Goal: Task Accomplishment & Management: Manage account settings

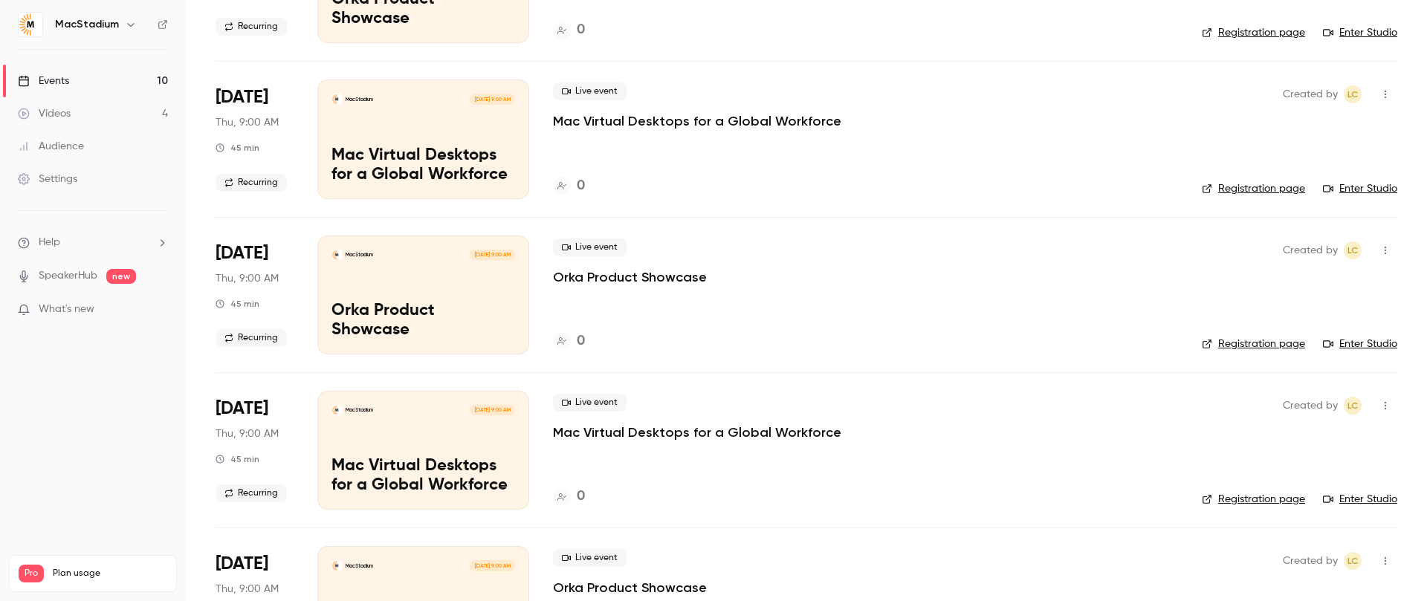
scroll to position [683, 0]
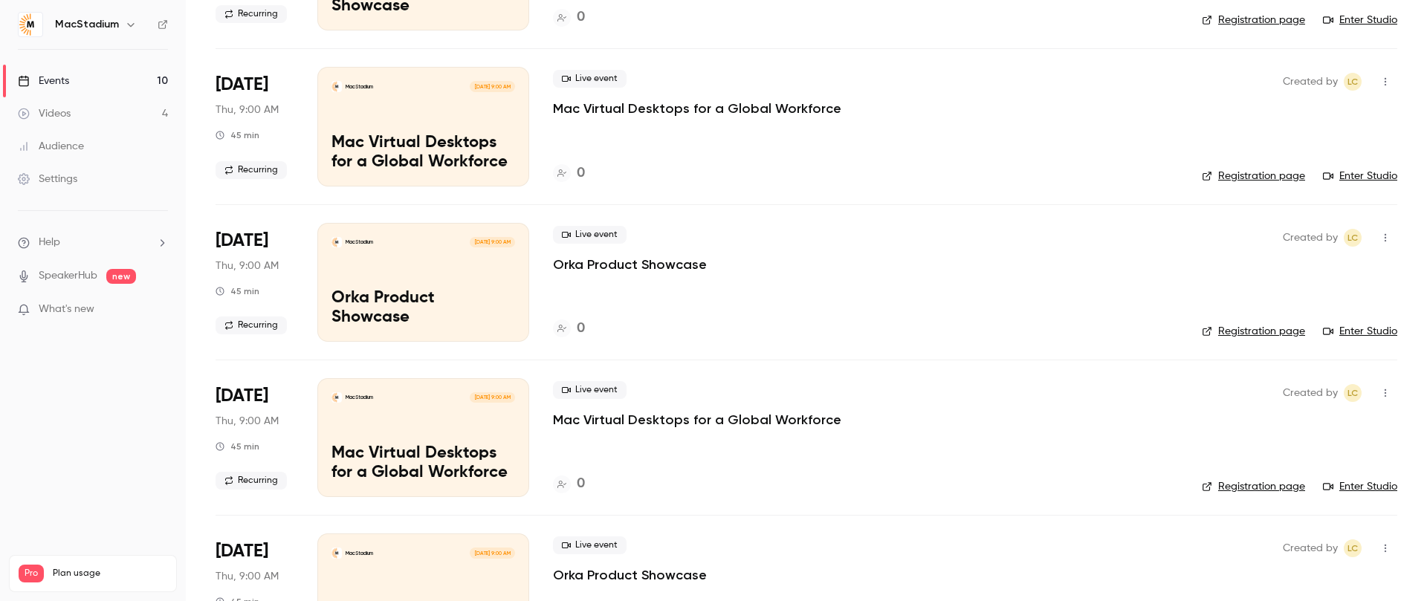
click at [482, 291] on div "MacStadium Nov 6, 9:00 AM Orka Product Showcase" at bounding box center [423, 282] width 212 height 119
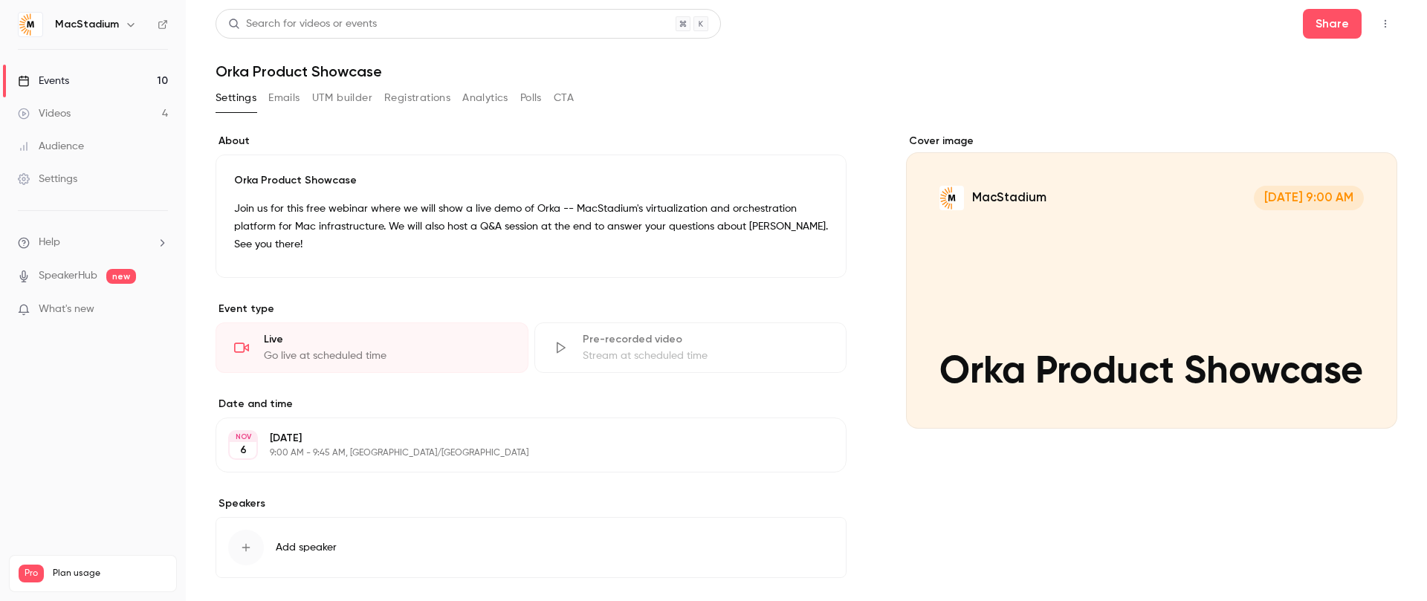
click at [331, 100] on button "UTM builder" at bounding box center [342, 98] width 60 height 24
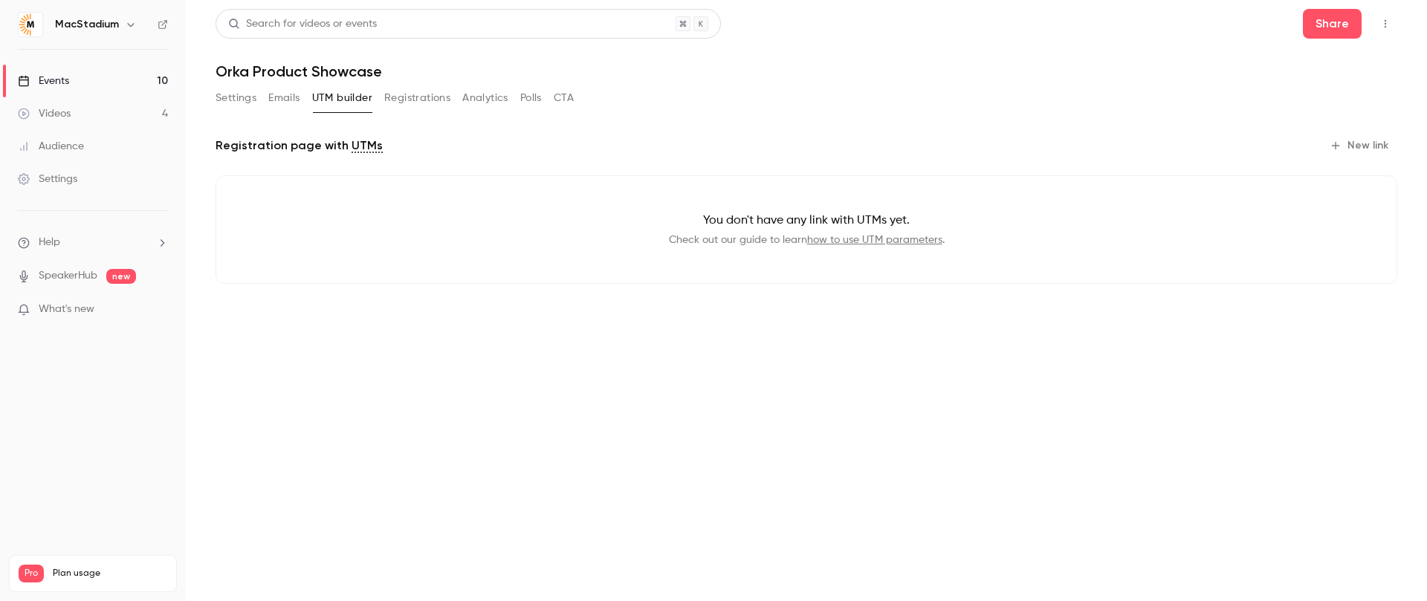
click at [855, 242] on link "how to use UTM parameters" at bounding box center [874, 240] width 135 height 10
click at [1368, 146] on button "New link" at bounding box center [1360, 146] width 74 height 24
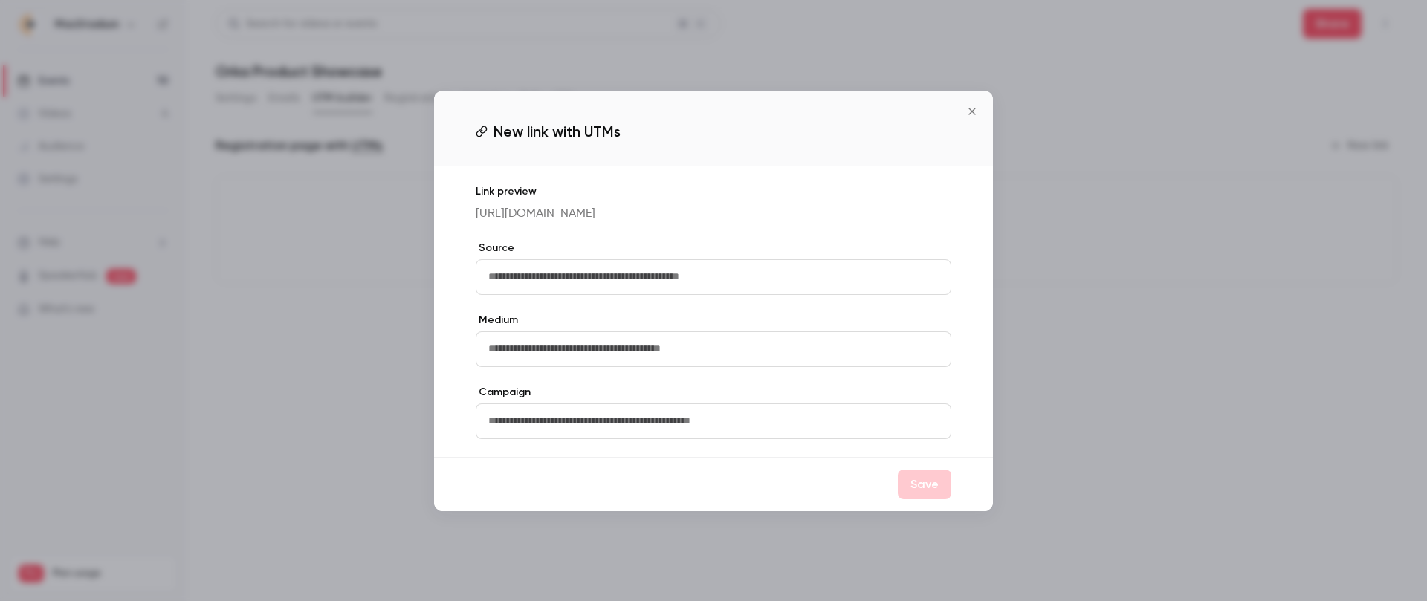
click at [623, 282] on input "text" at bounding box center [714, 277] width 476 height 36
type input "*******"
click at [572, 354] on input "text" at bounding box center [714, 349] width 476 height 36
type input "*******"
click at [706, 392] on label "Campaign" at bounding box center [714, 392] width 476 height 15
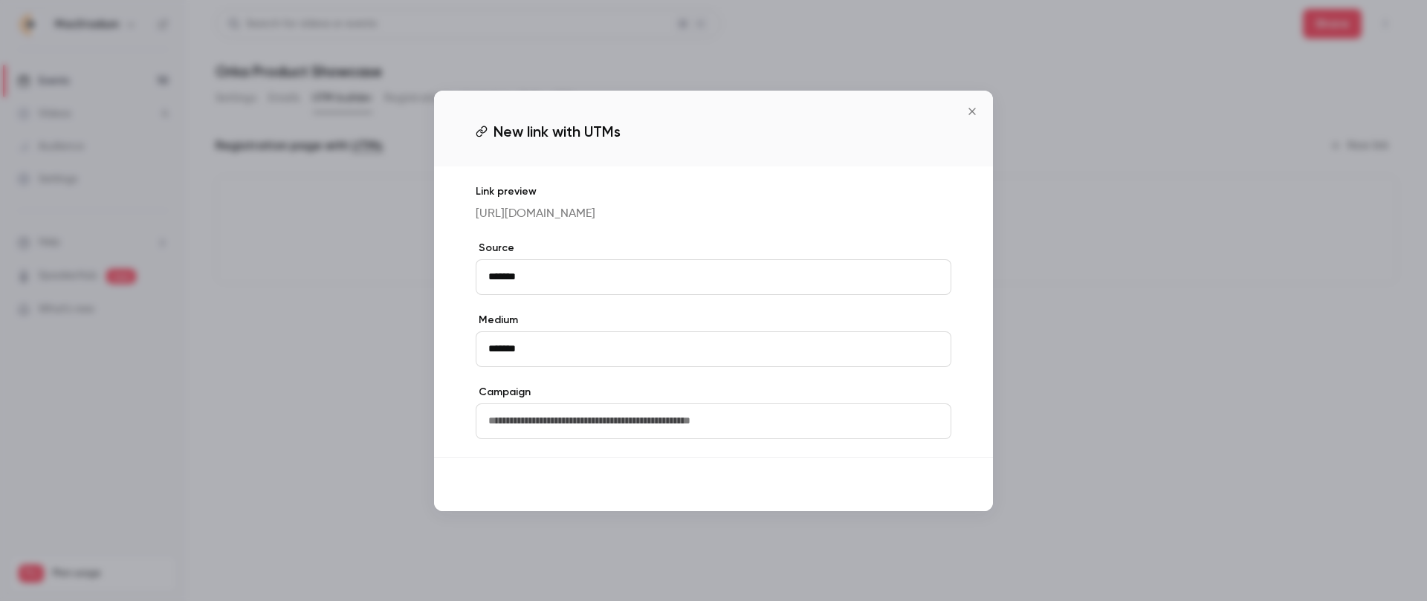
click at [938, 499] on button "Save" at bounding box center [925, 485] width 54 height 30
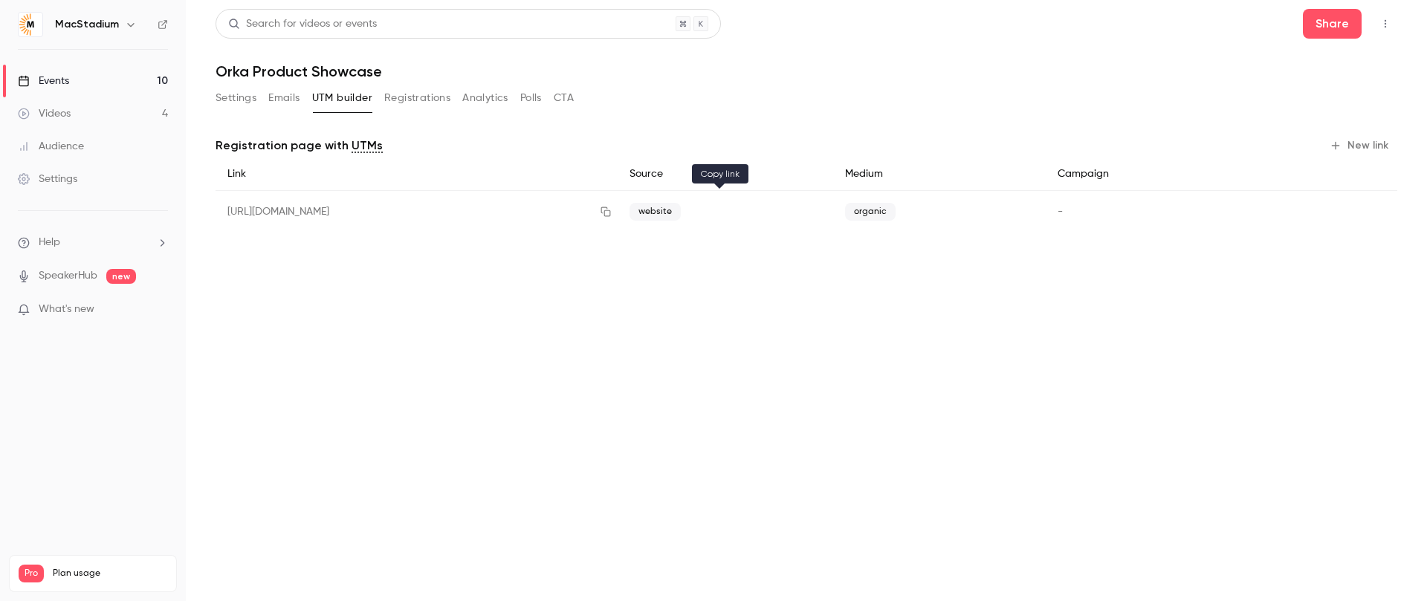
click at [612, 213] on icon "button" at bounding box center [606, 212] width 12 height 10
click at [232, 99] on button "Settings" at bounding box center [235, 98] width 41 height 24
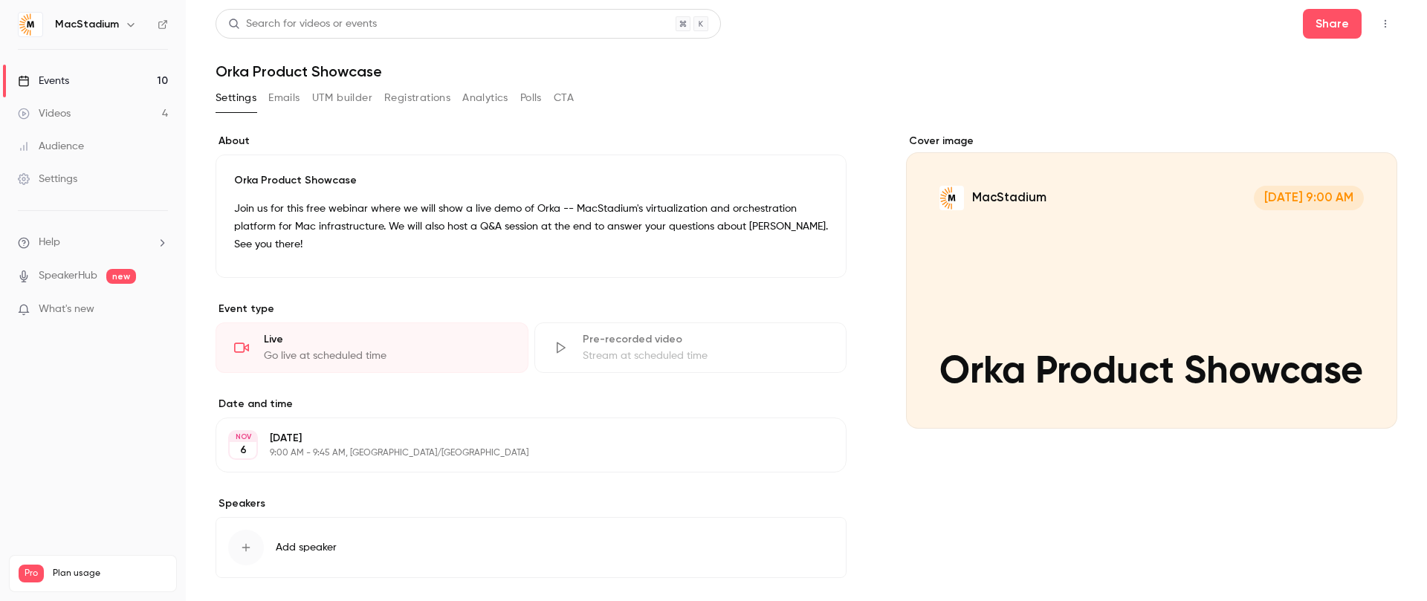
click at [71, 80] on link "Events 10" at bounding box center [93, 81] width 186 height 33
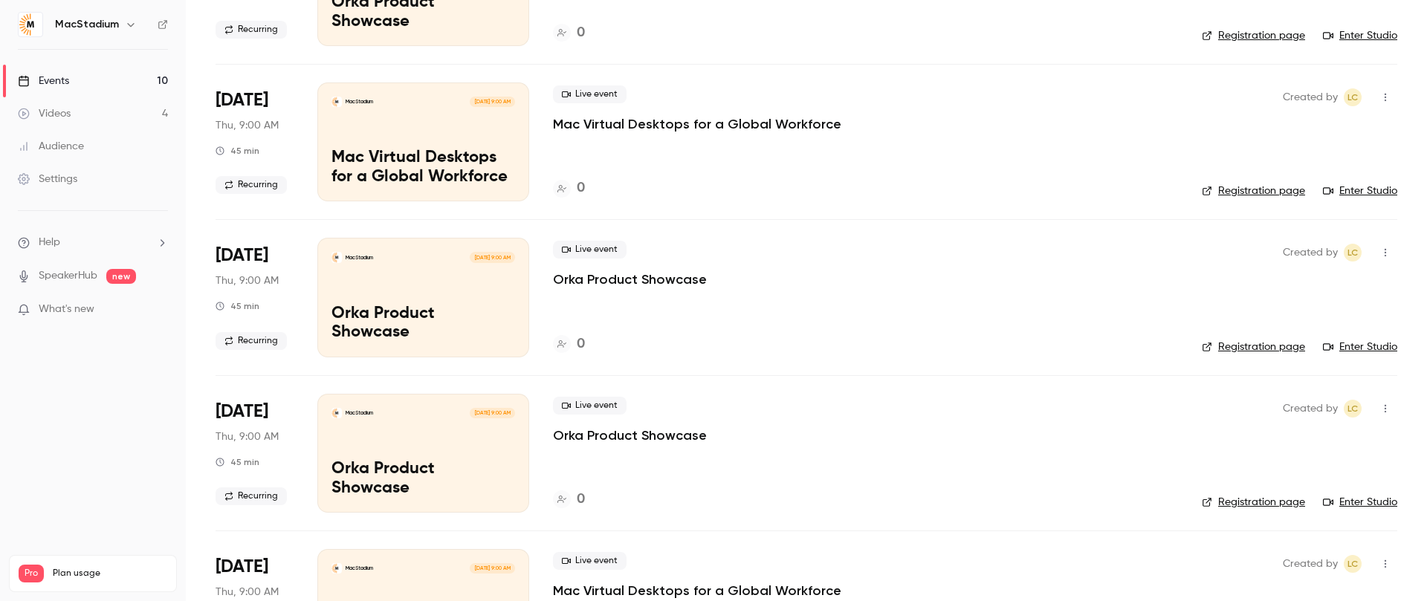
scroll to position [976, 0]
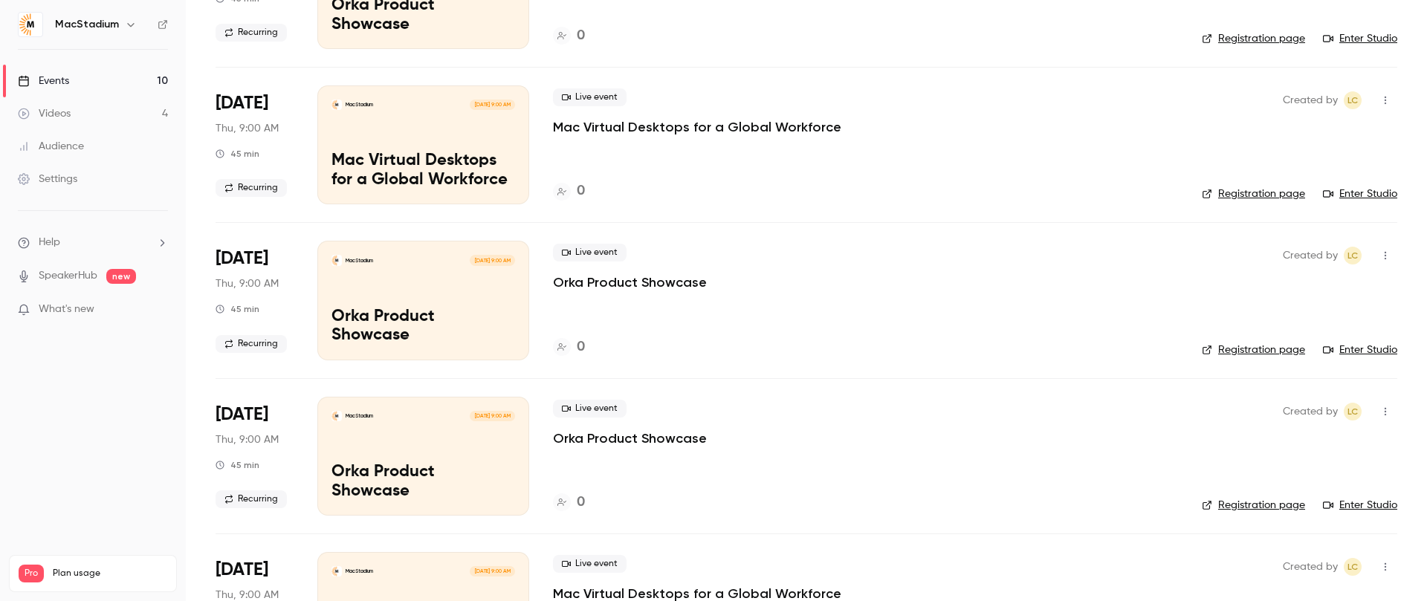
click at [406, 116] on div "MacStadium Nov 13, 9:00 AM Mac Virtual Desktops for a Global Workforce" at bounding box center [423, 144] width 212 height 119
click at [416, 258] on div "MacStadium Nov 20, 9:00 AM" at bounding box center [423, 260] width 184 height 10
click at [392, 415] on div "MacStadium Dec 4, 9:00 AM" at bounding box center [423, 416] width 184 height 10
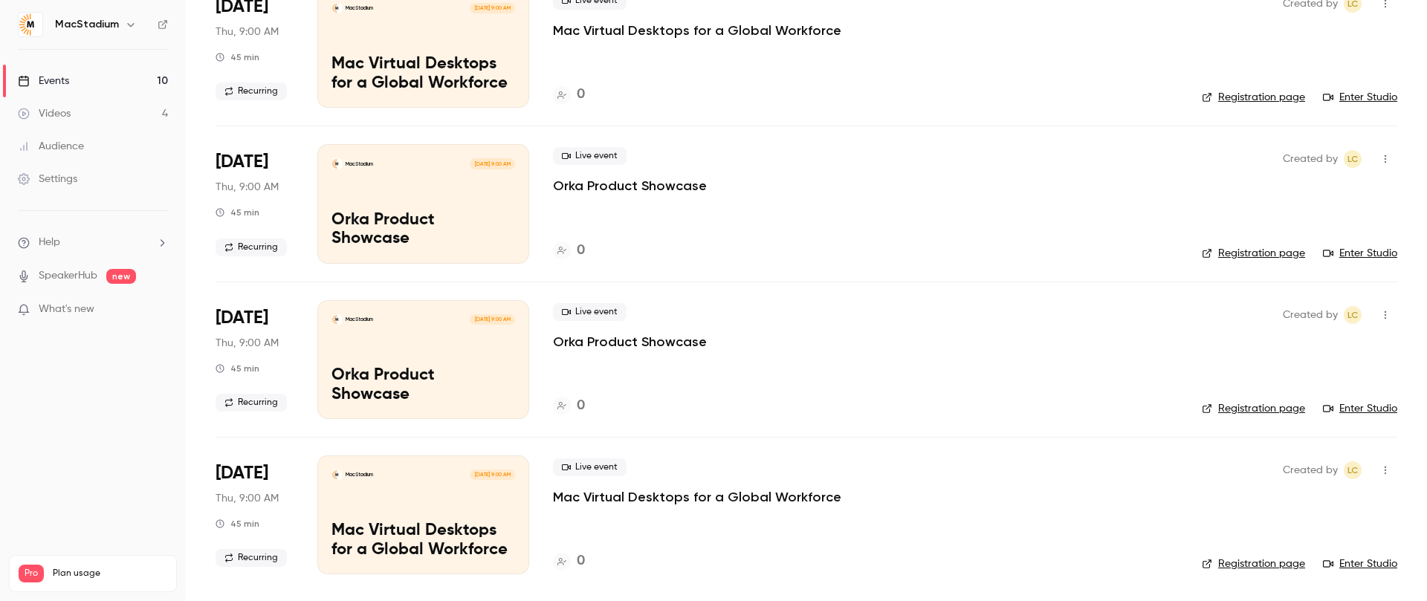
click at [405, 484] on div "MacStadium Dec 11, 9:00 AM Mac Virtual Desktops for a Global Workforce" at bounding box center [423, 515] width 212 height 119
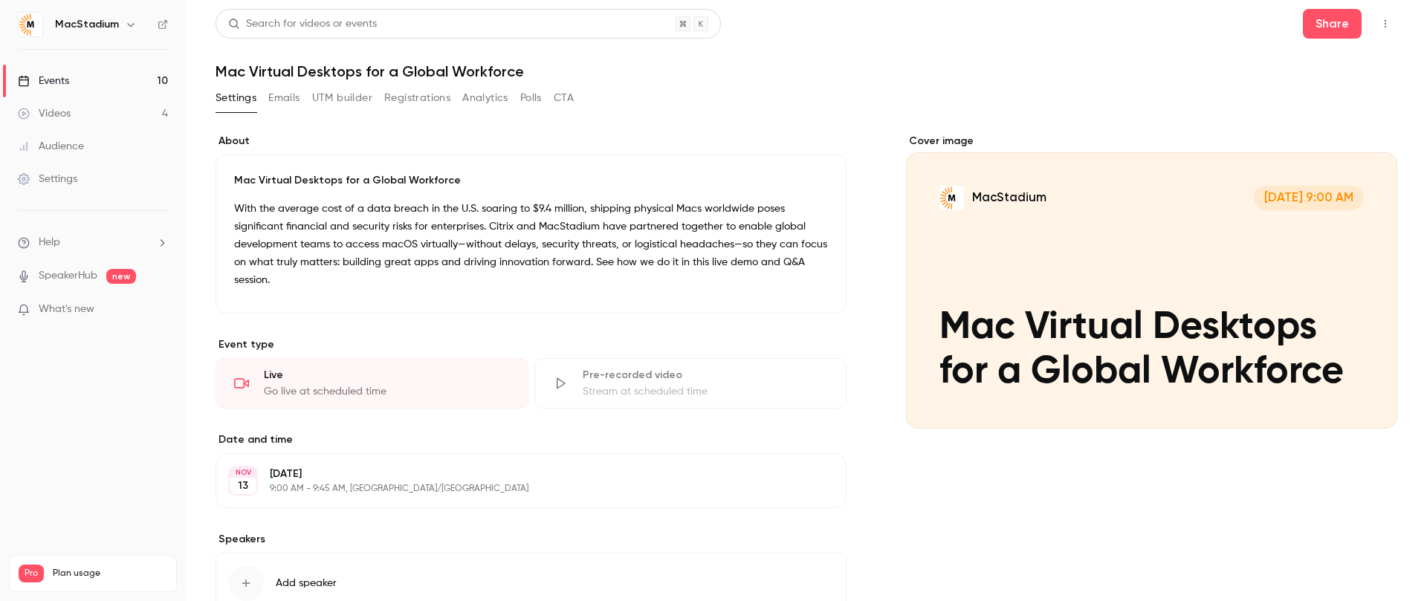
click at [366, 102] on button "UTM builder" at bounding box center [342, 98] width 60 height 24
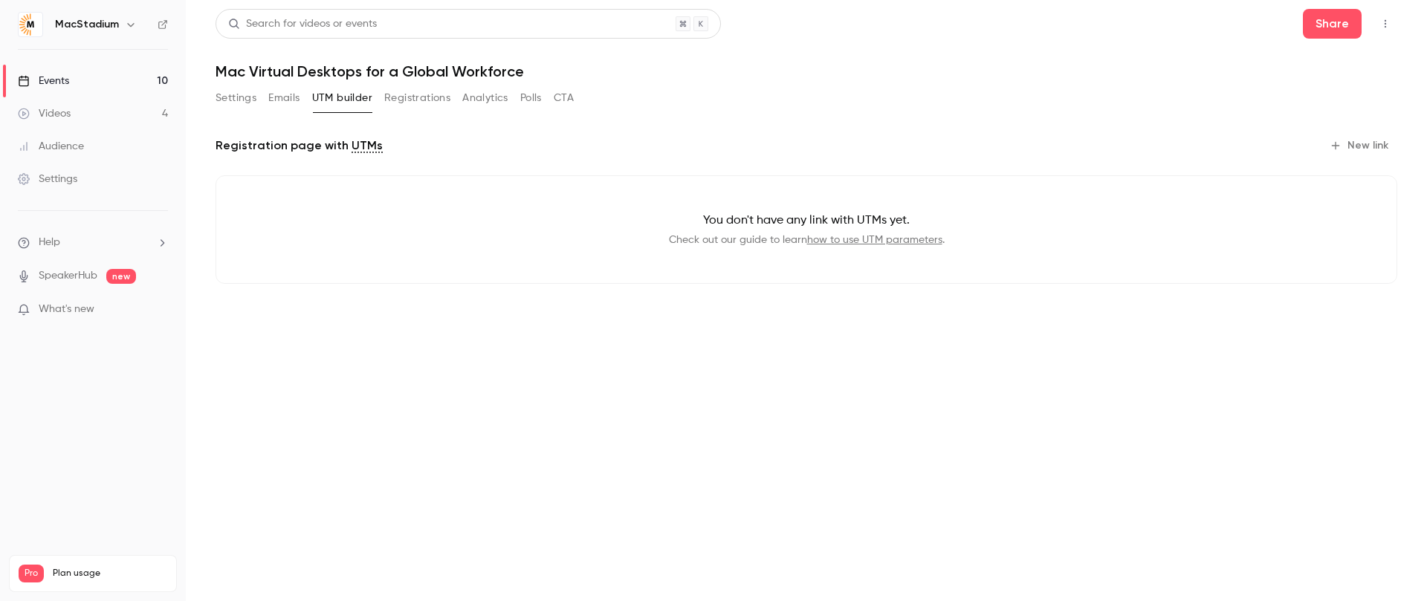
click at [1375, 144] on button "New link" at bounding box center [1360, 146] width 74 height 24
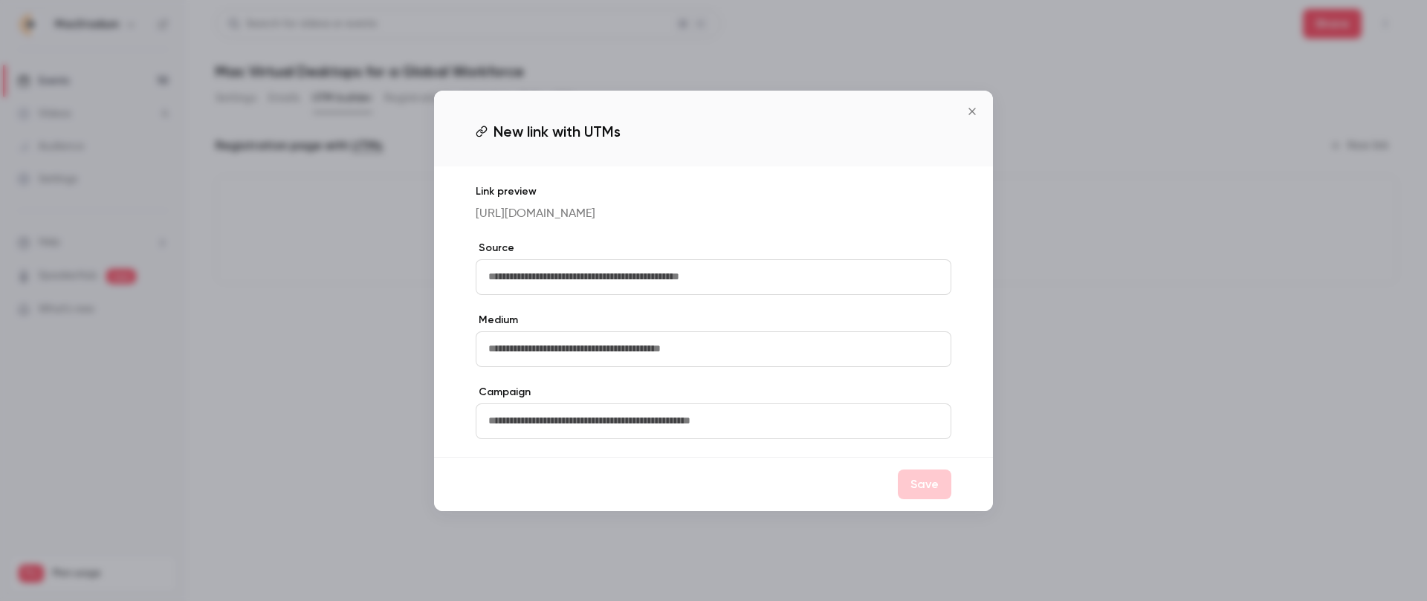
click at [598, 276] on input "text" at bounding box center [714, 277] width 476 height 36
type input "*******"
click at [561, 362] on input "text" at bounding box center [714, 349] width 476 height 36
type input "*******"
click at [909, 493] on button "Save" at bounding box center [925, 485] width 54 height 30
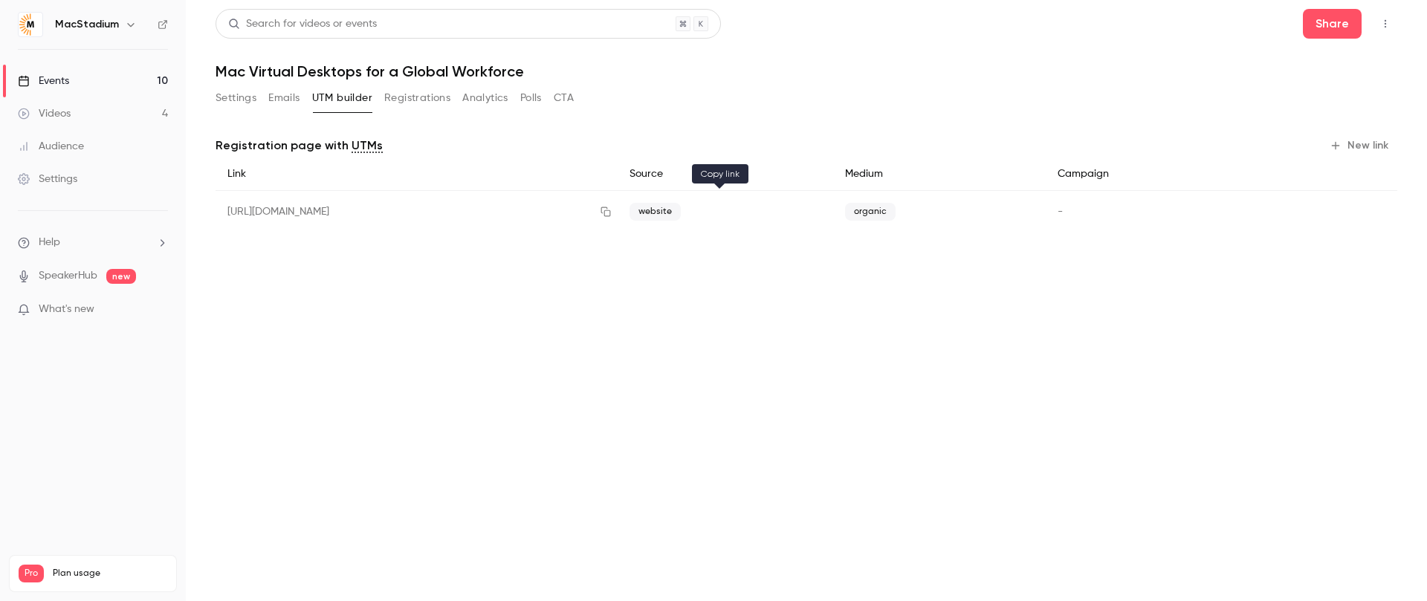
click at [611, 213] on icon "button" at bounding box center [606, 212] width 10 height 10
click at [234, 94] on button "Settings" at bounding box center [235, 98] width 41 height 24
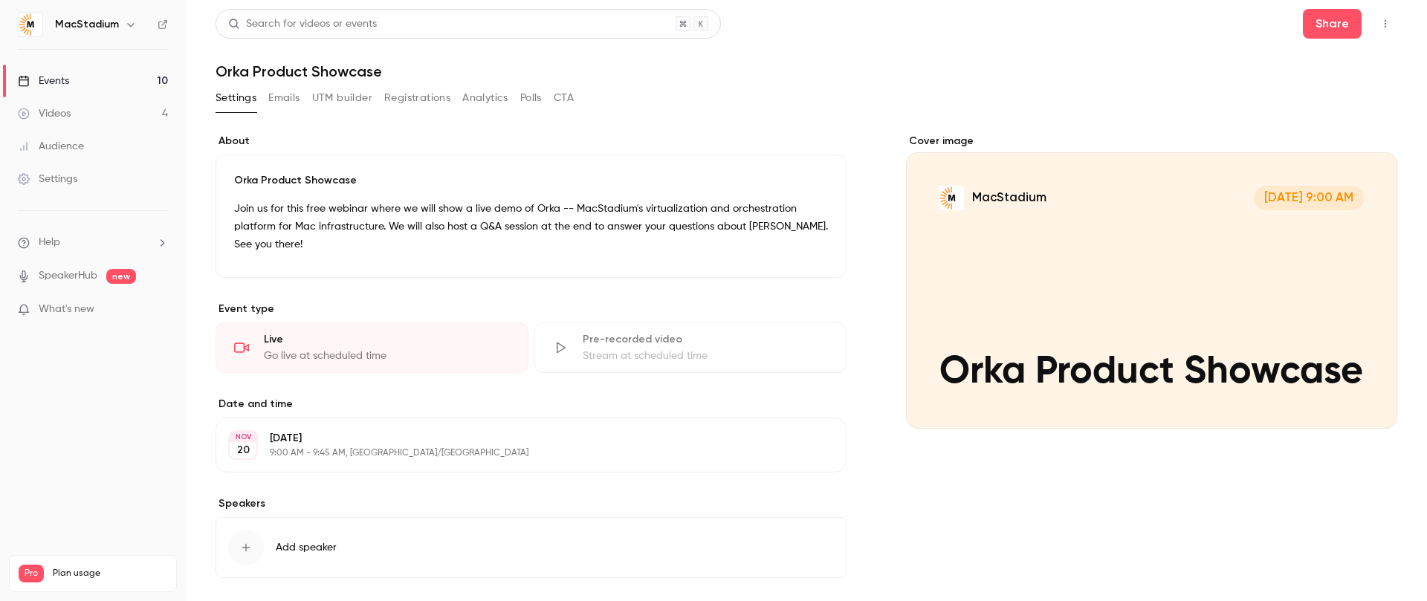
click at [357, 100] on button "UTM builder" at bounding box center [342, 98] width 60 height 24
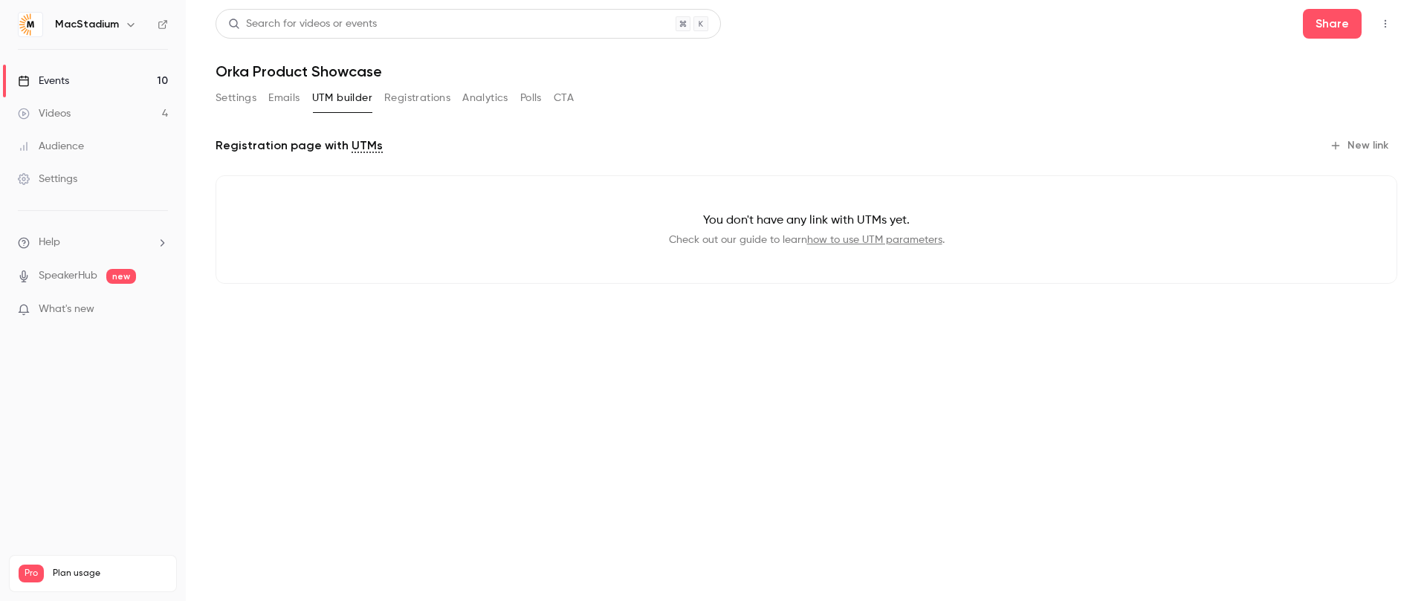
click at [1349, 143] on button "New link" at bounding box center [1360, 146] width 74 height 24
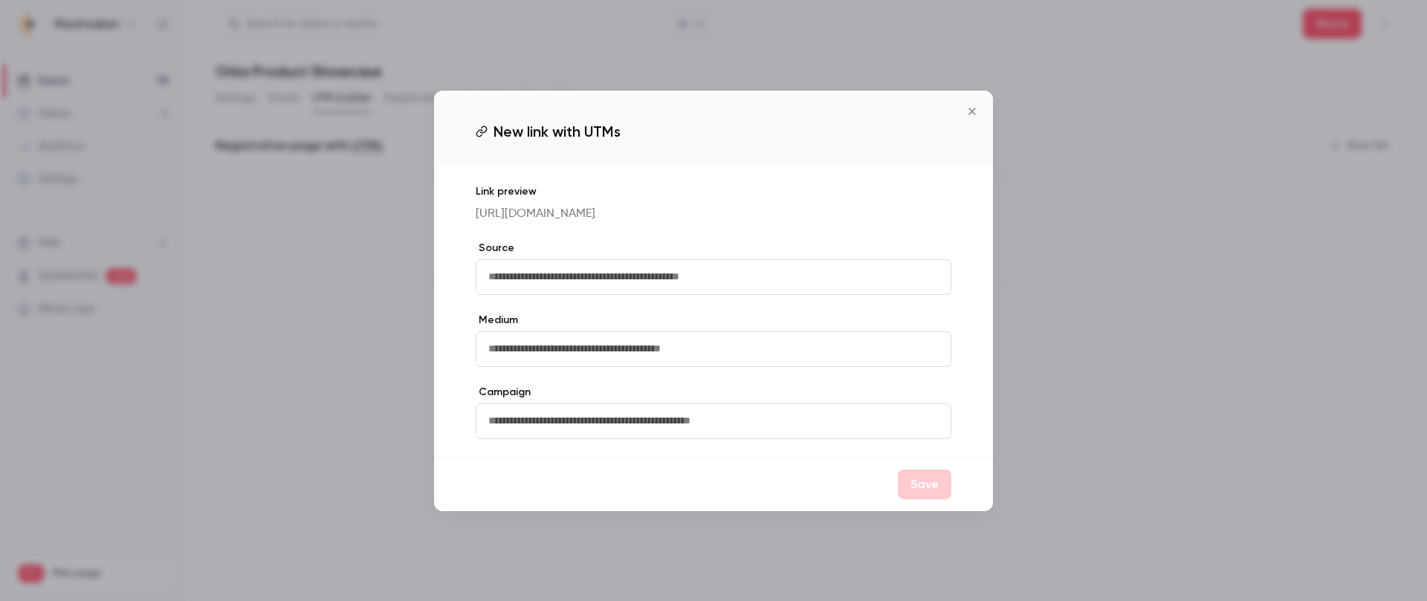
click at [567, 294] on input "text" at bounding box center [714, 277] width 476 height 36
type input "*******"
click at [558, 357] on input "text" at bounding box center [714, 349] width 476 height 36
type input "*******"
click at [930, 497] on button "Save" at bounding box center [925, 485] width 54 height 30
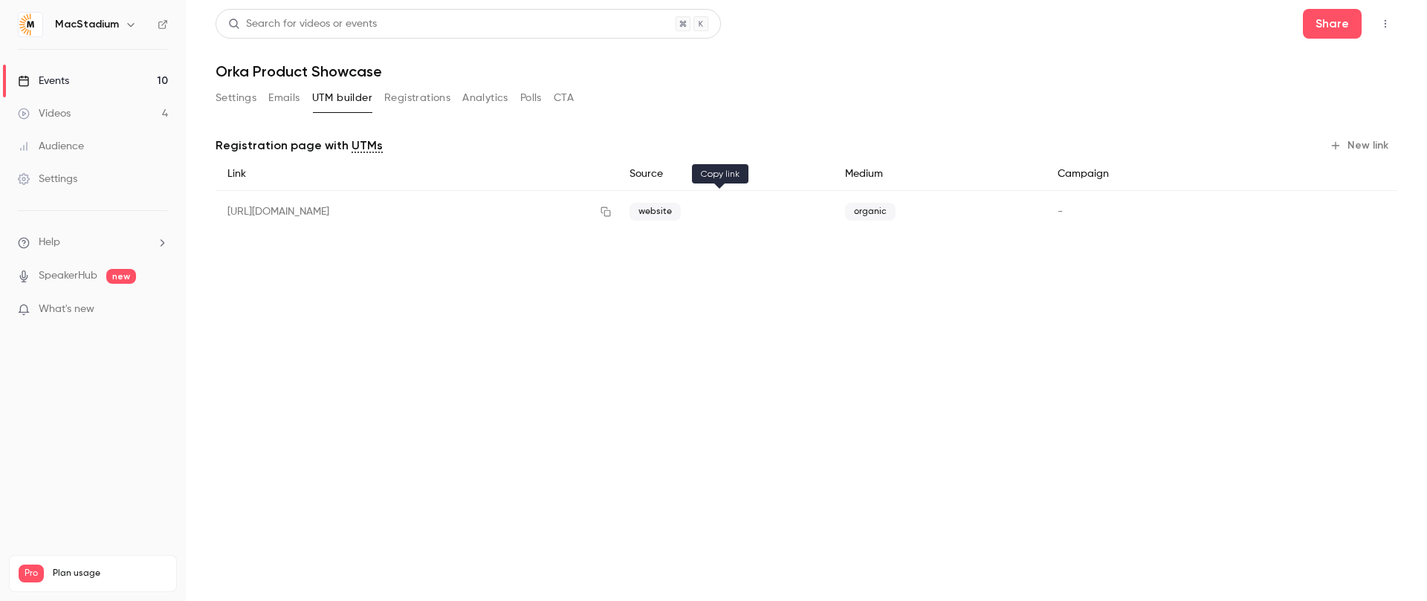
click at [612, 214] on icon "button" at bounding box center [606, 212] width 12 height 10
click at [221, 87] on button "Settings" at bounding box center [235, 98] width 41 height 24
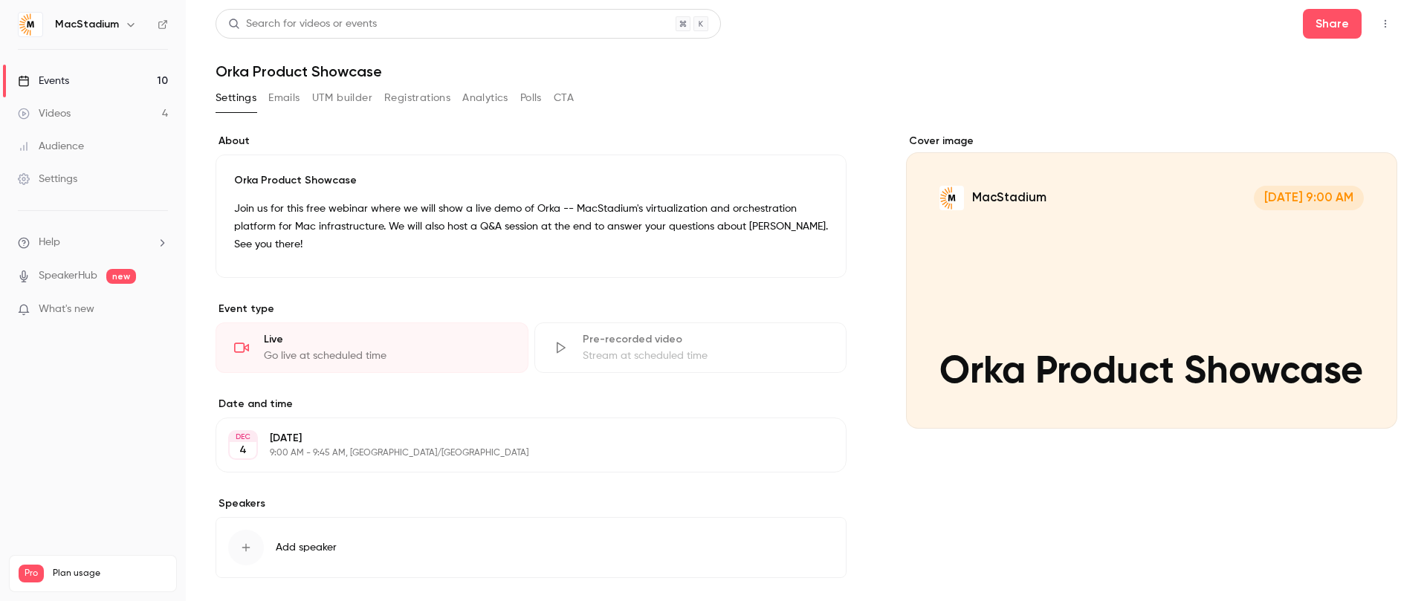
click at [340, 96] on button "UTM builder" at bounding box center [342, 98] width 60 height 24
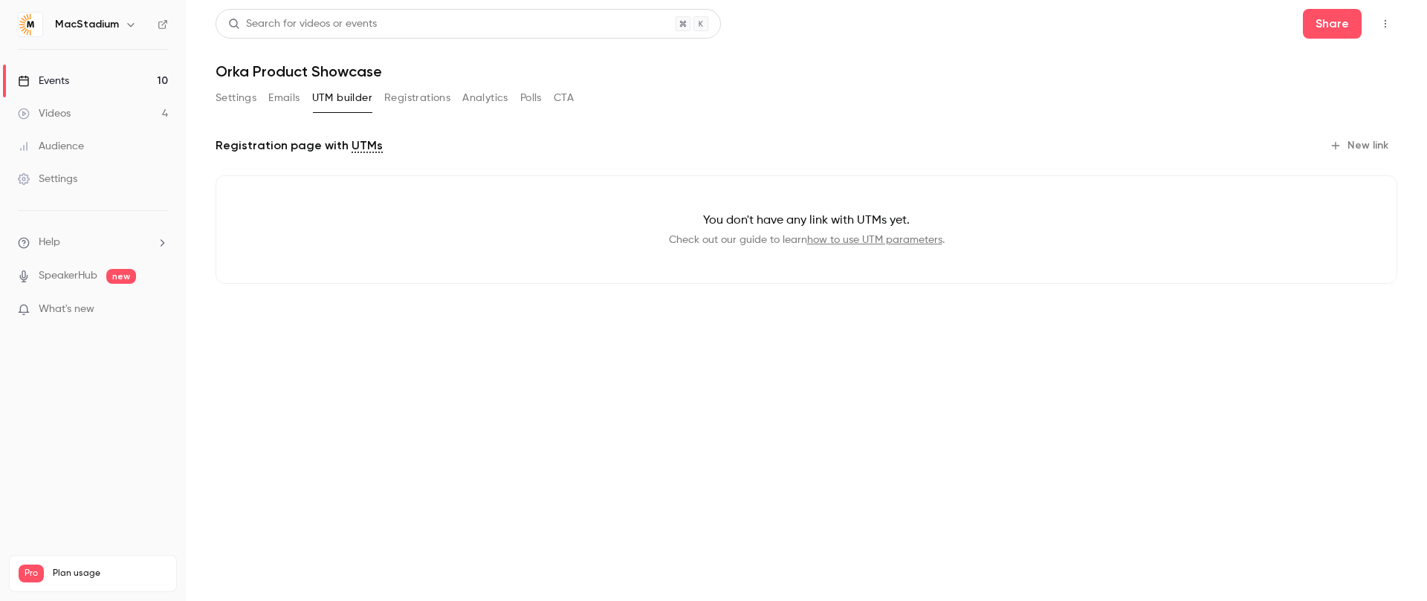
click at [1352, 144] on button "New link" at bounding box center [1360, 146] width 74 height 24
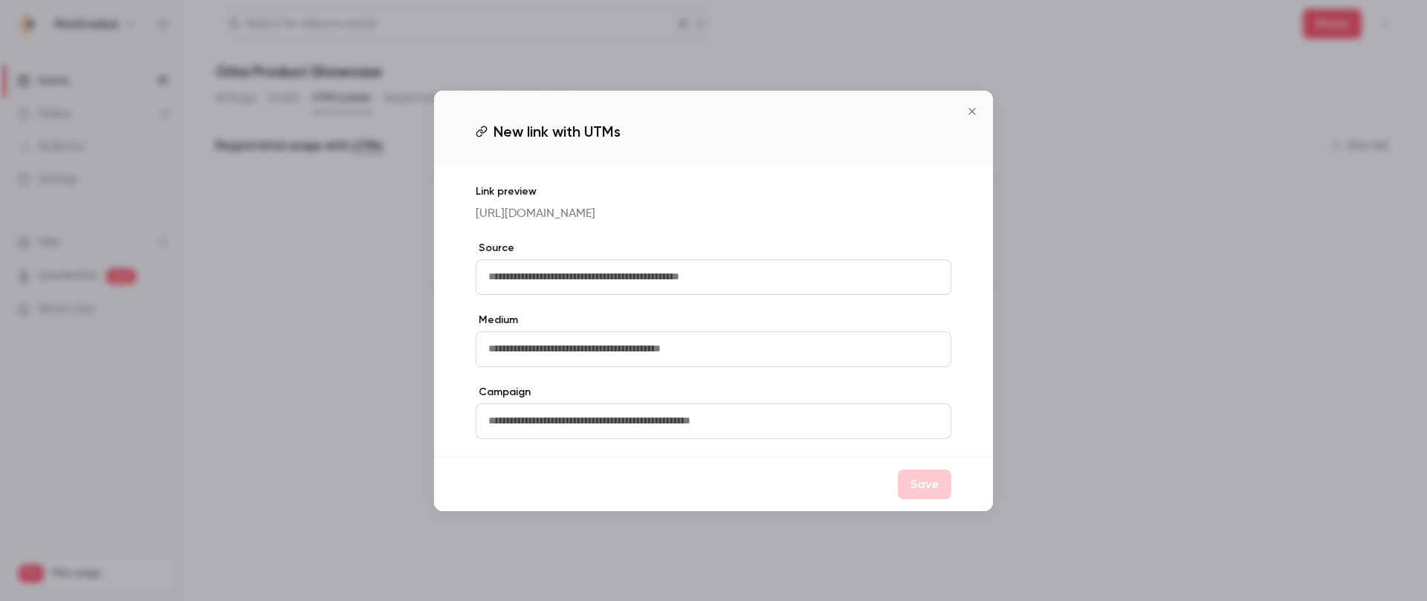
click at [748, 287] on input "text" at bounding box center [714, 277] width 476 height 36
type input "*******"
click at [639, 352] on input "text" at bounding box center [714, 349] width 476 height 36
click at [551, 358] on input "text" at bounding box center [714, 349] width 476 height 36
type input "*******"
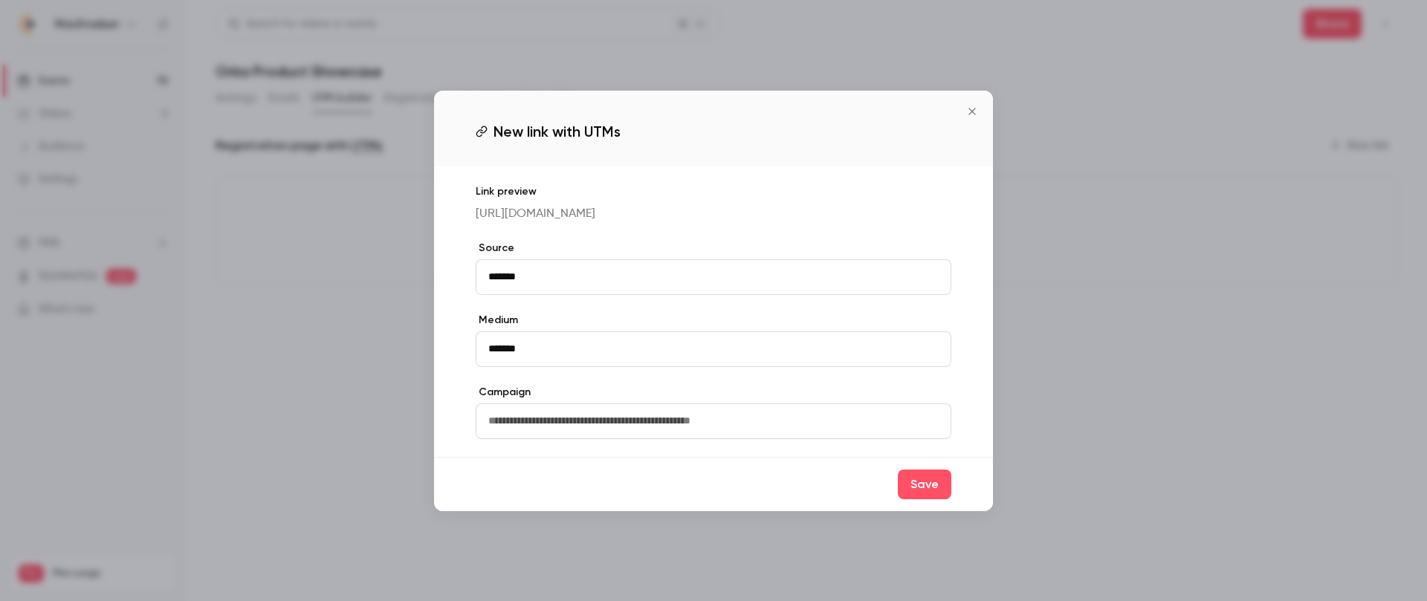
click at [910, 485] on button "Save" at bounding box center [925, 485] width 54 height 30
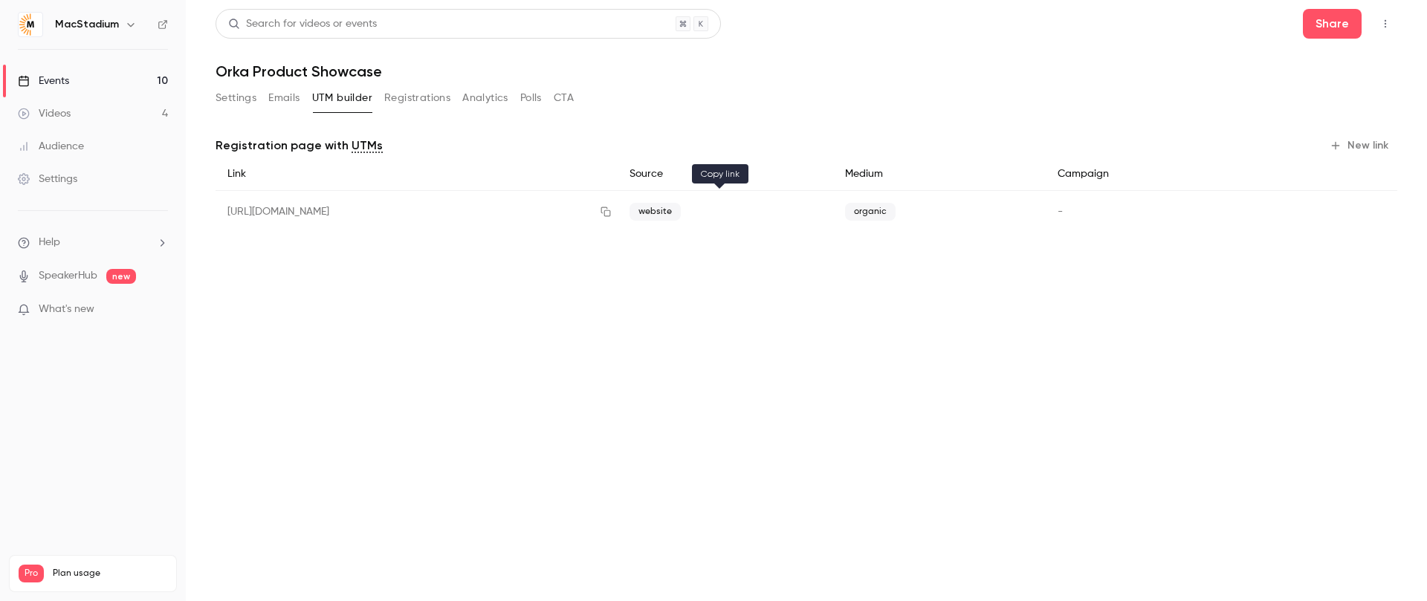
click at [612, 212] on icon "button" at bounding box center [606, 212] width 12 height 10
click at [236, 100] on button "Settings" at bounding box center [235, 98] width 41 height 24
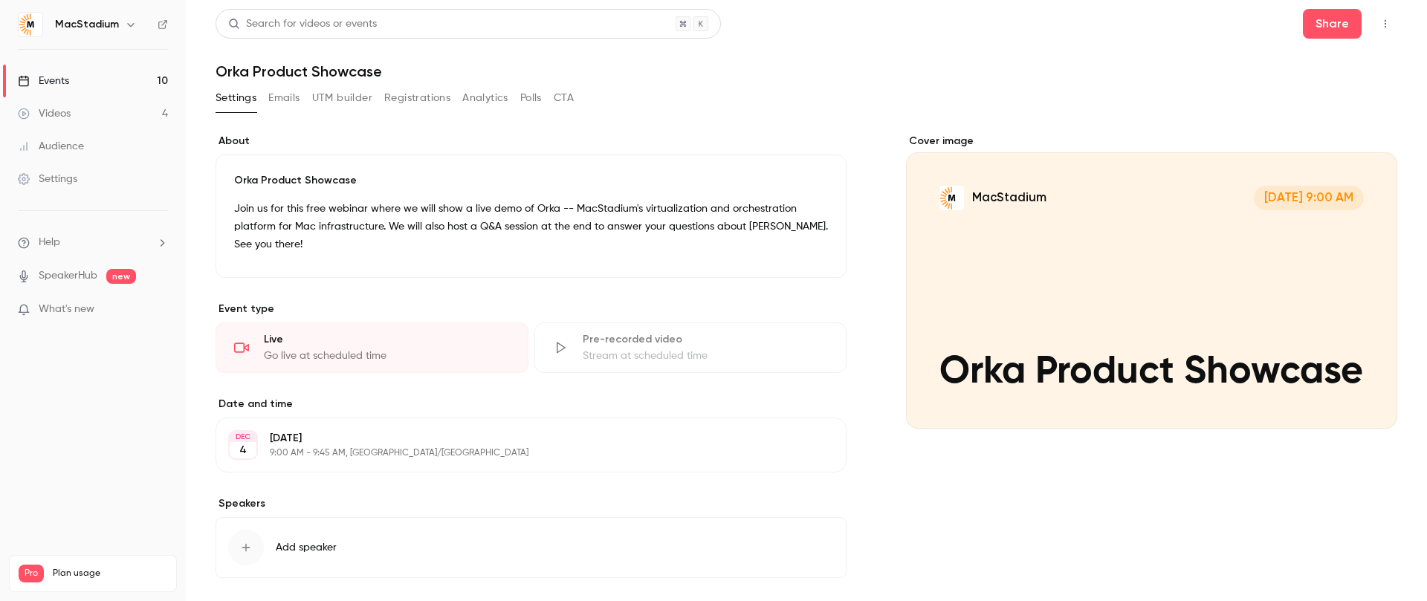
click at [50, 80] on div "Events" at bounding box center [43, 81] width 51 height 15
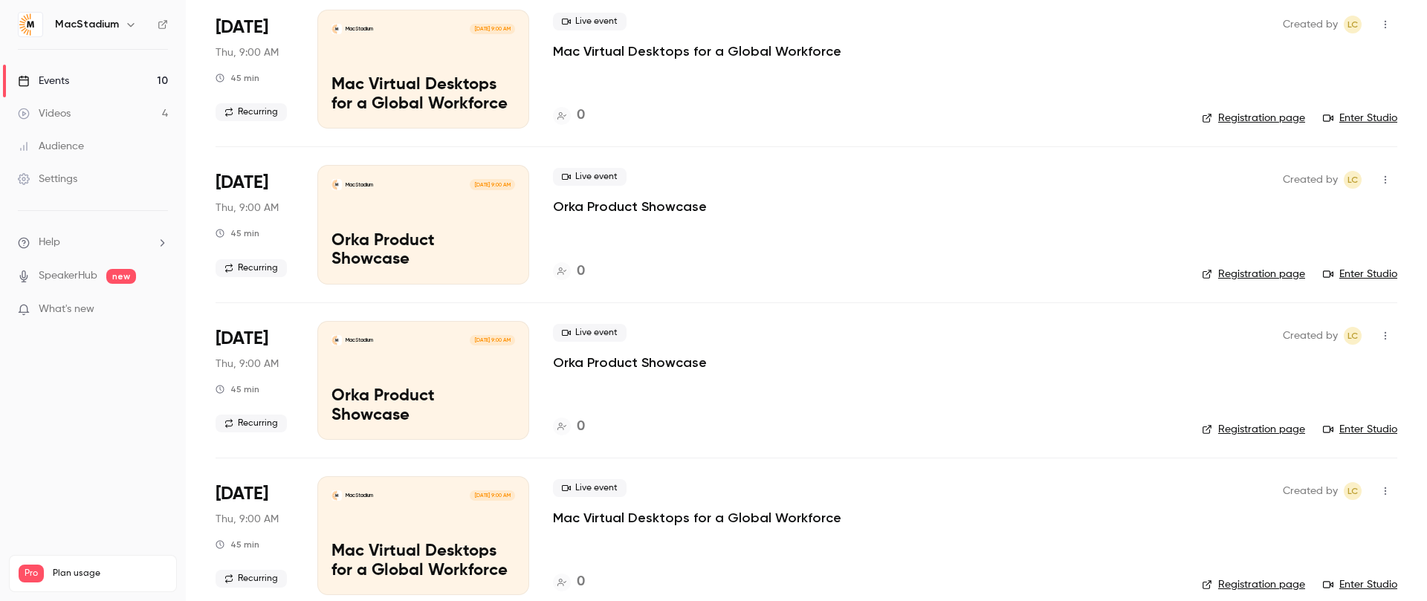
scroll to position [1072, 0]
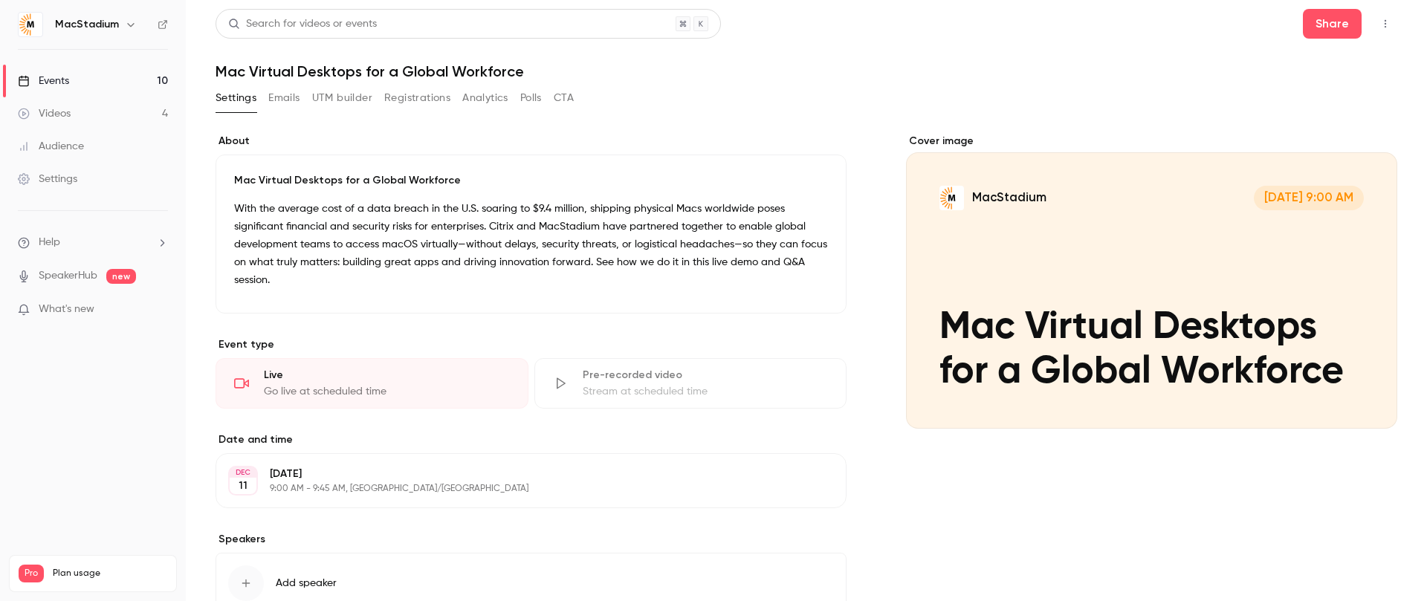
click at [337, 106] on button "UTM builder" at bounding box center [342, 98] width 60 height 24
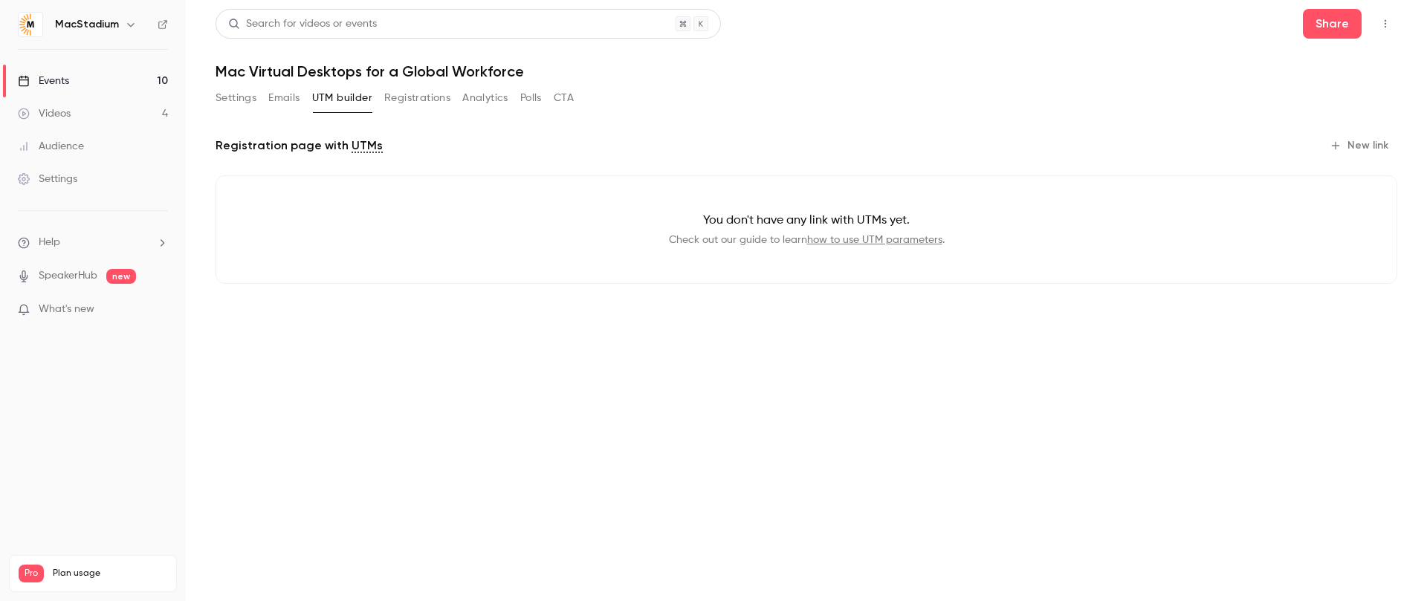
click at [1375, 149] on button "New link" at bounding box center [1360, 146] width 74 height 24
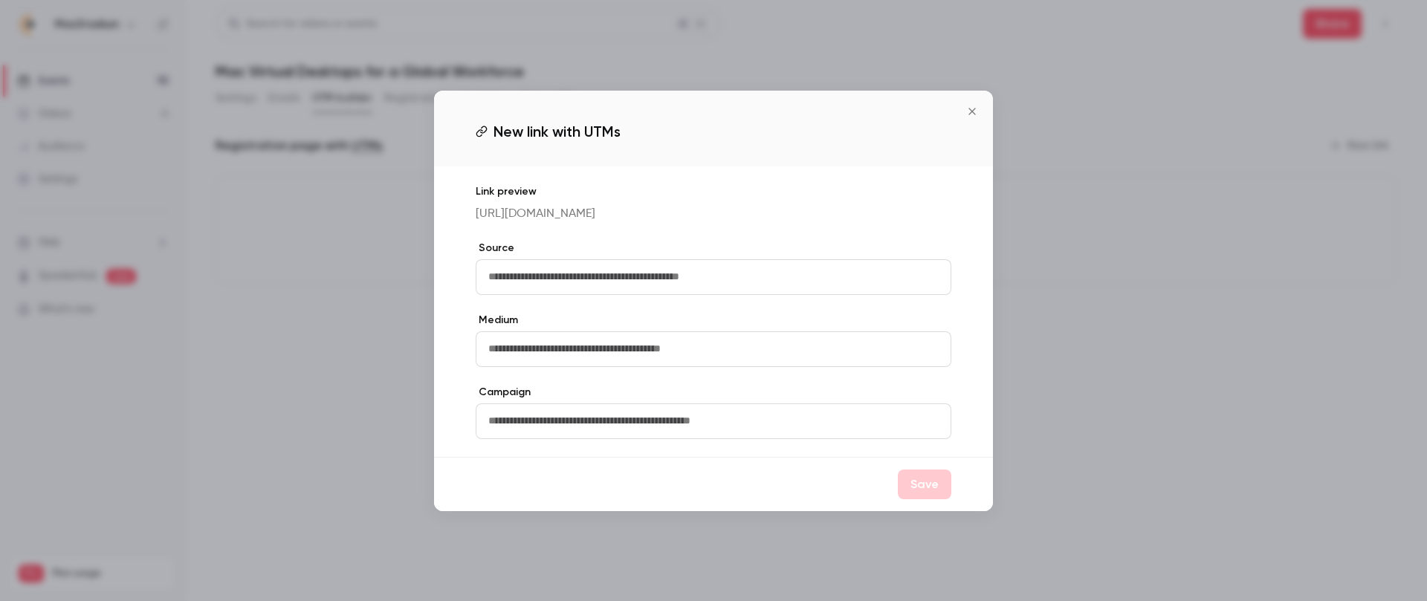
click at [726, 278] on input "text" at bounding box center [714, 277] width 476 height 36
type input "*******"
click at [612, 360] on input "text" at bounding box center [714, 349] width 476 height 36
type input "*******"
click at [916, 484] on button "Save" at bounding box center [925, 485] width 54 height 30
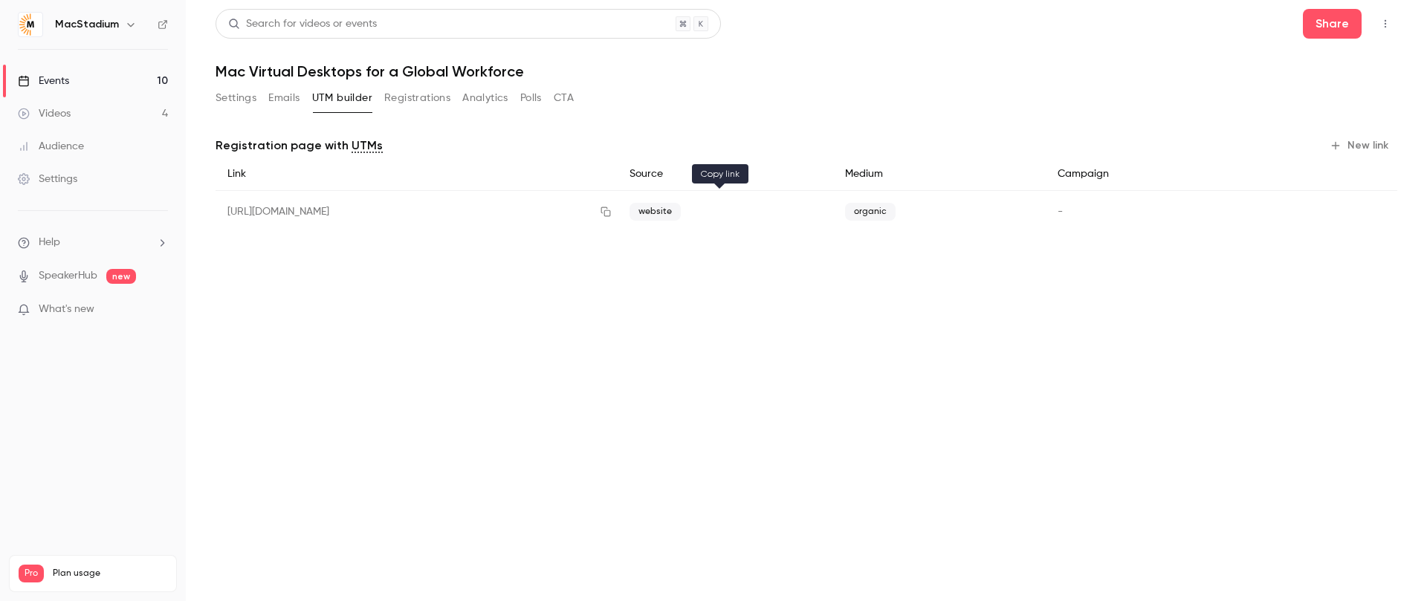
click at [612, 213] on icon "button" at bounding box center [606, 212] width 12 height 10
click at [246, 103] on button "Settings" at bounding box center [235, 98] width 41 height 24
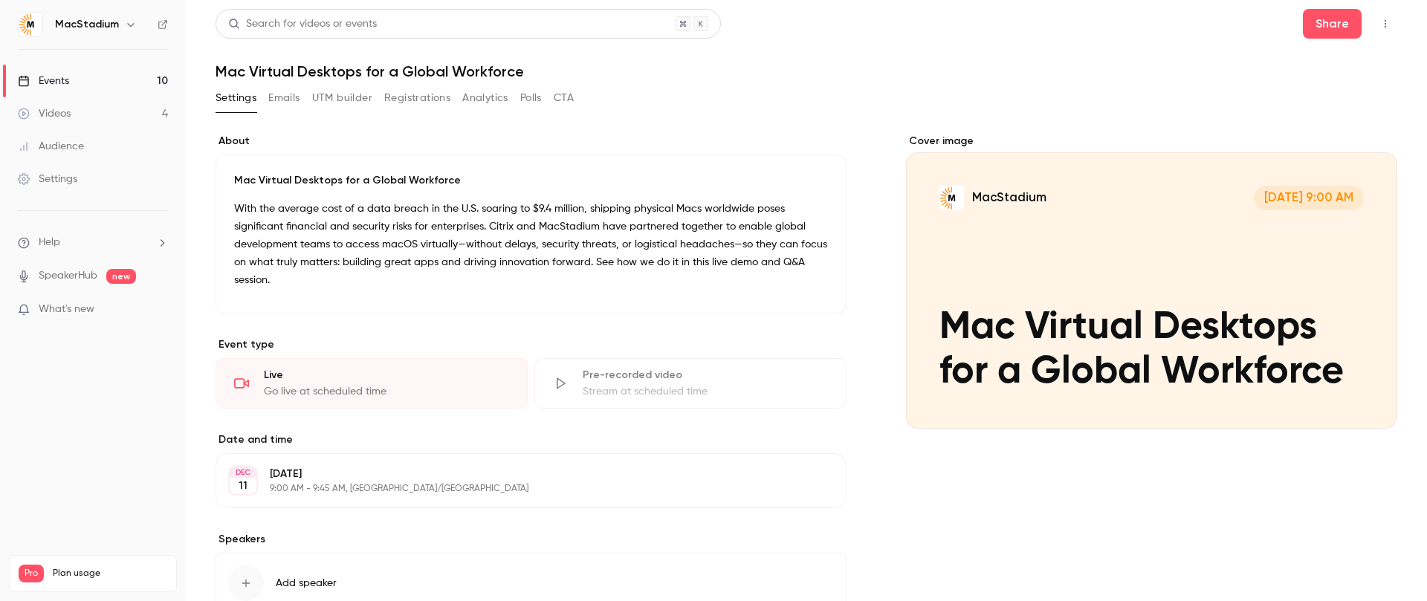
click at [74, 78] on link "Events 10" at bounding box center [93, 81] width 186 height 33
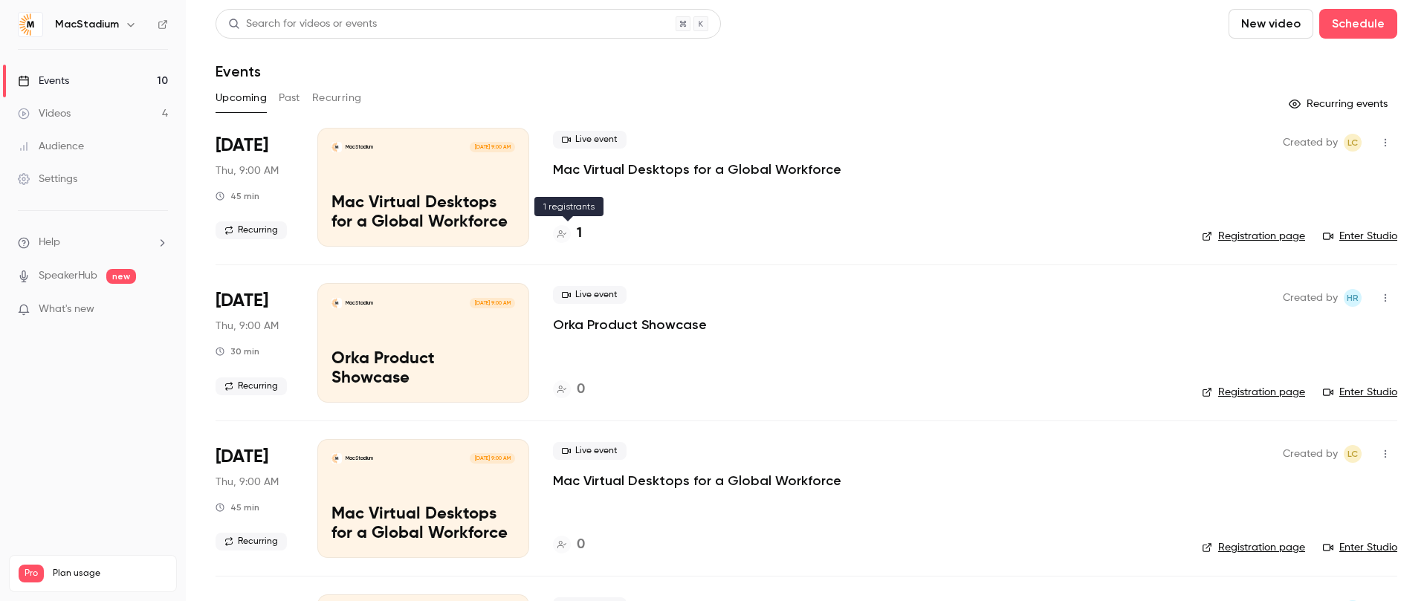
click at [563, 234] on icon at bounding box center [561, 234] width 9 height 9
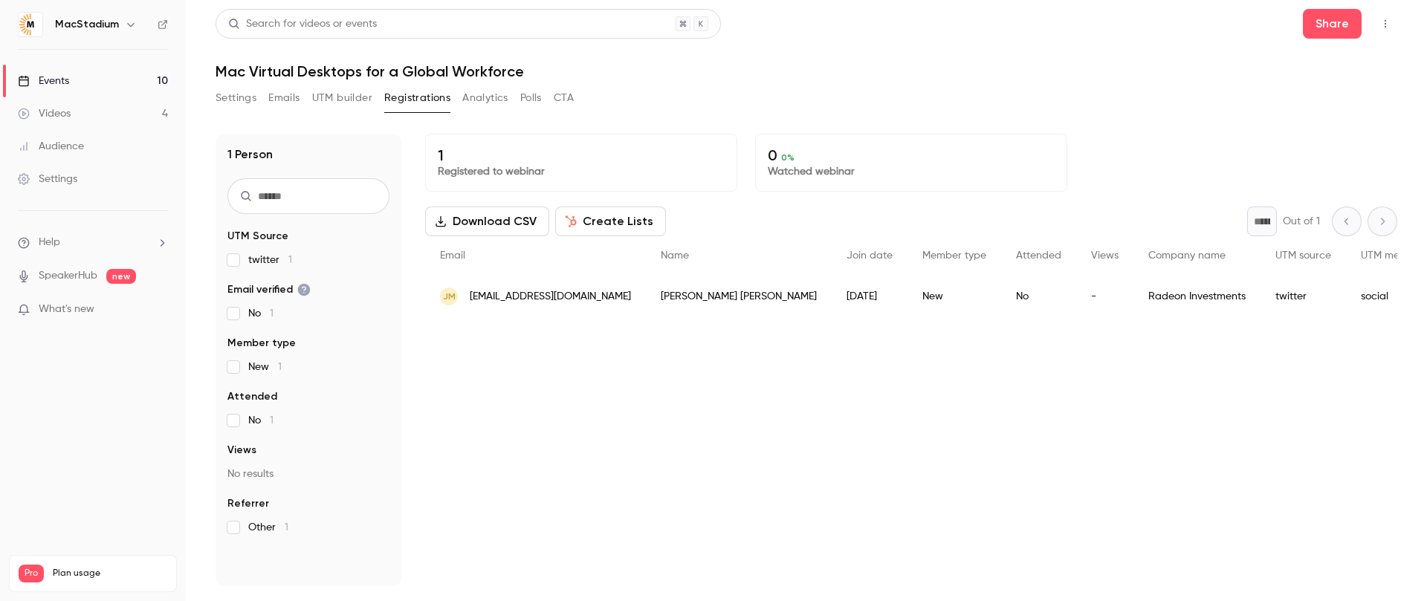
click at [242, 99] on button "Settings" at bounding box center [235, 98] width 41 height 24
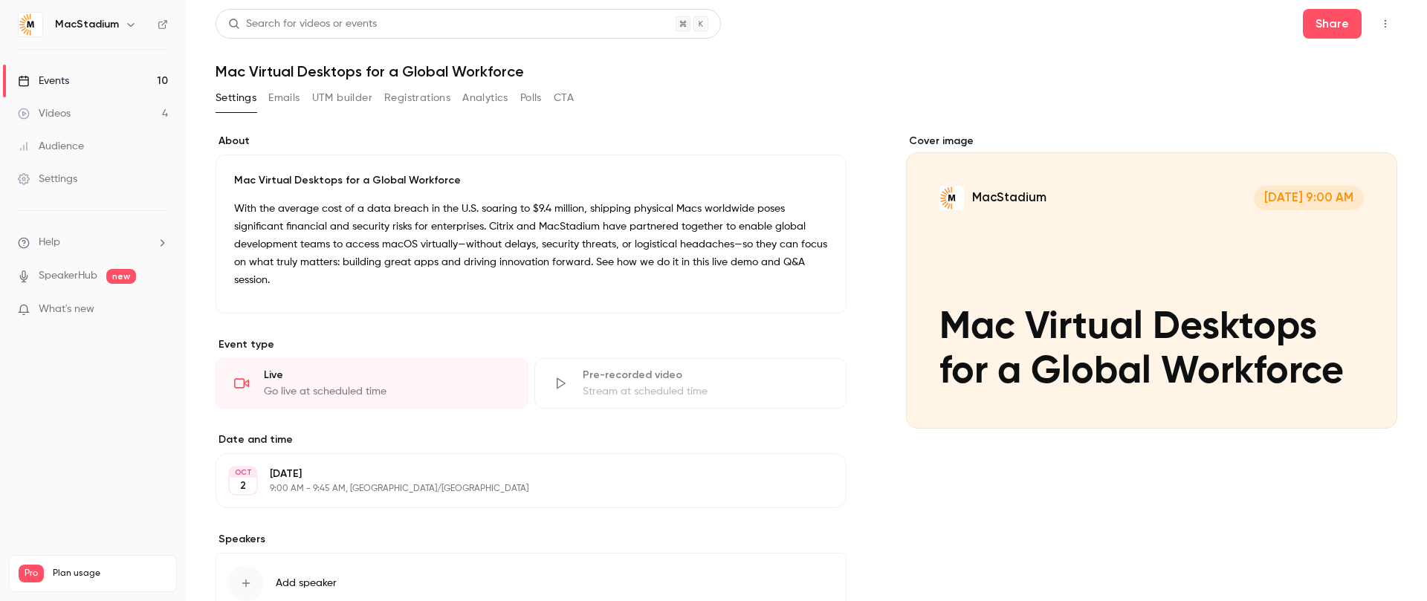
scroll to position [87, 0]
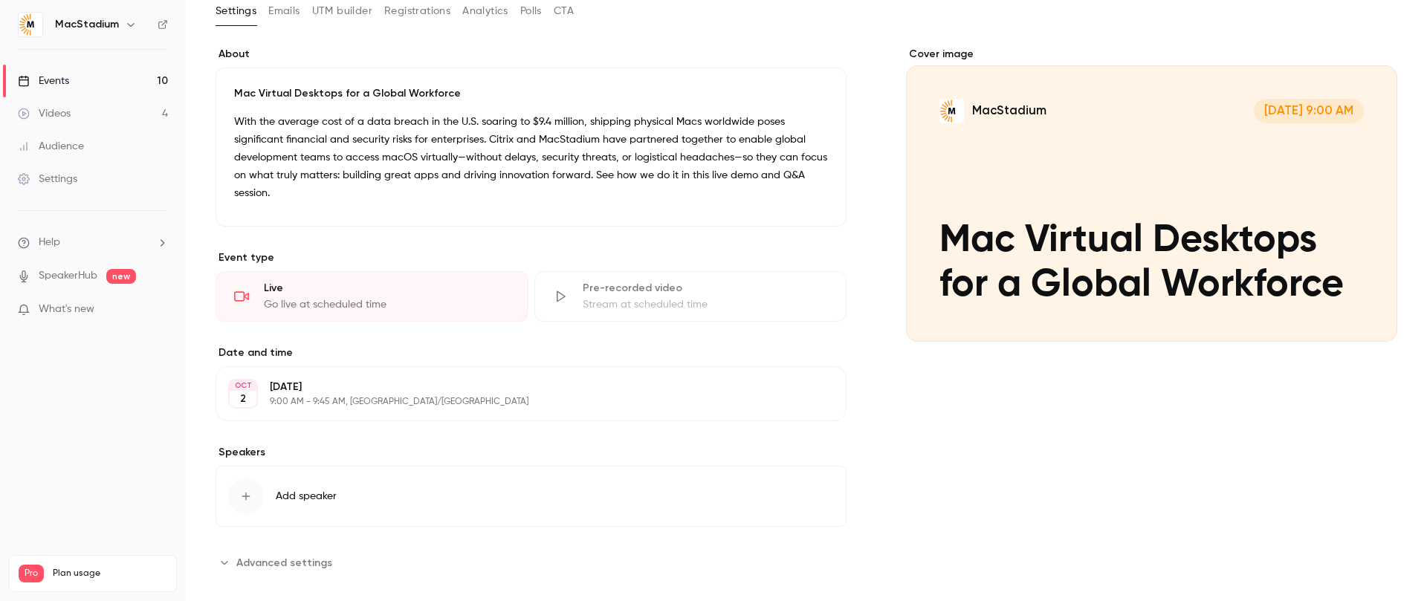
click at [308, 486] on button "Add speaker" at bounding box center [530, 496] width 631 height 61
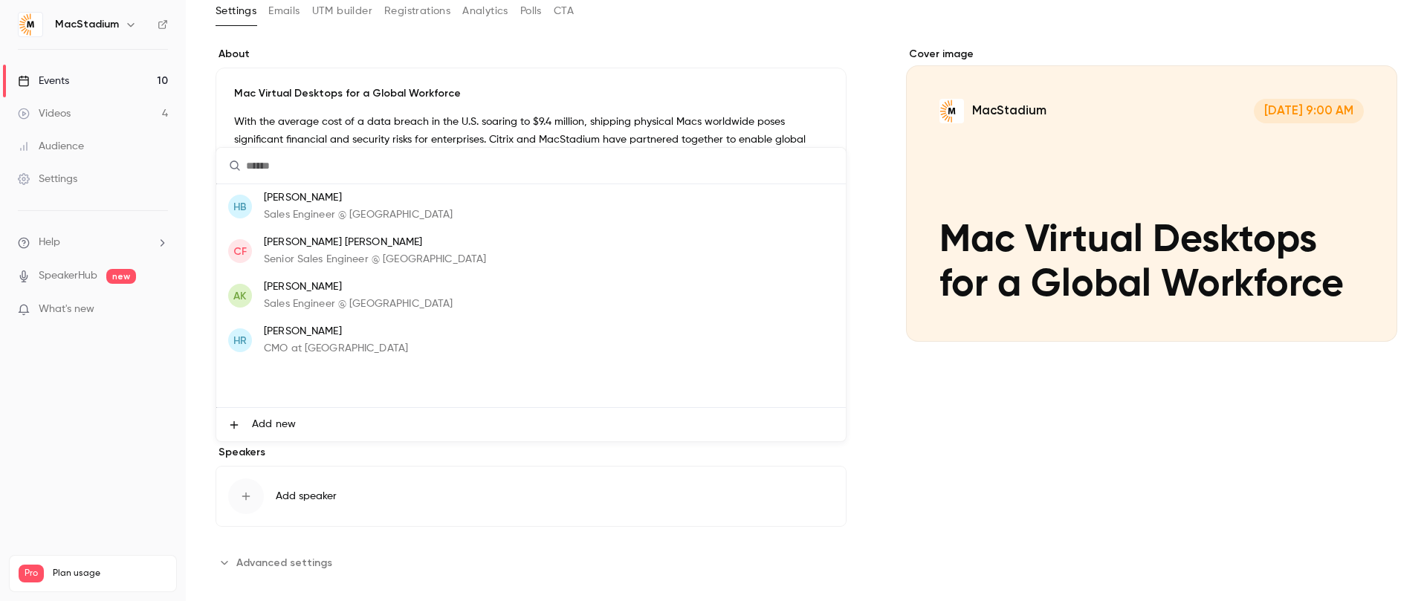
click at [322, 200] on p "[PERSON_NAME]" at bounding box center [358, 198] width 189 height 16
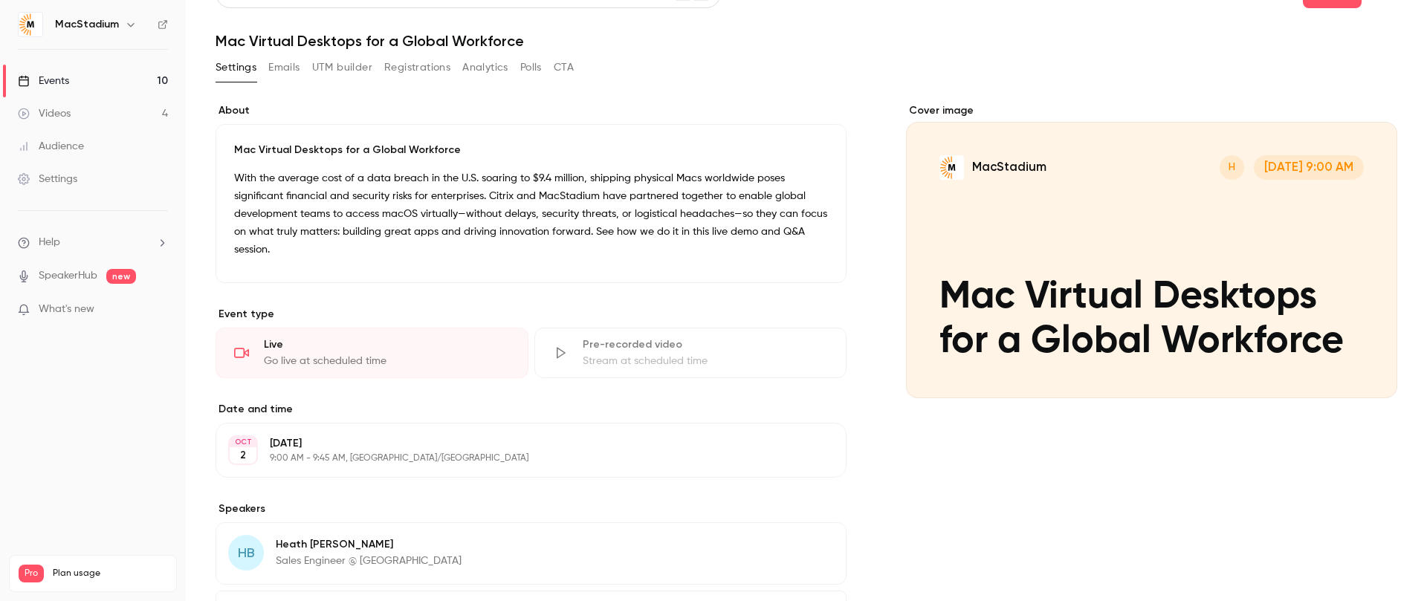
scroll to position [0, 0]
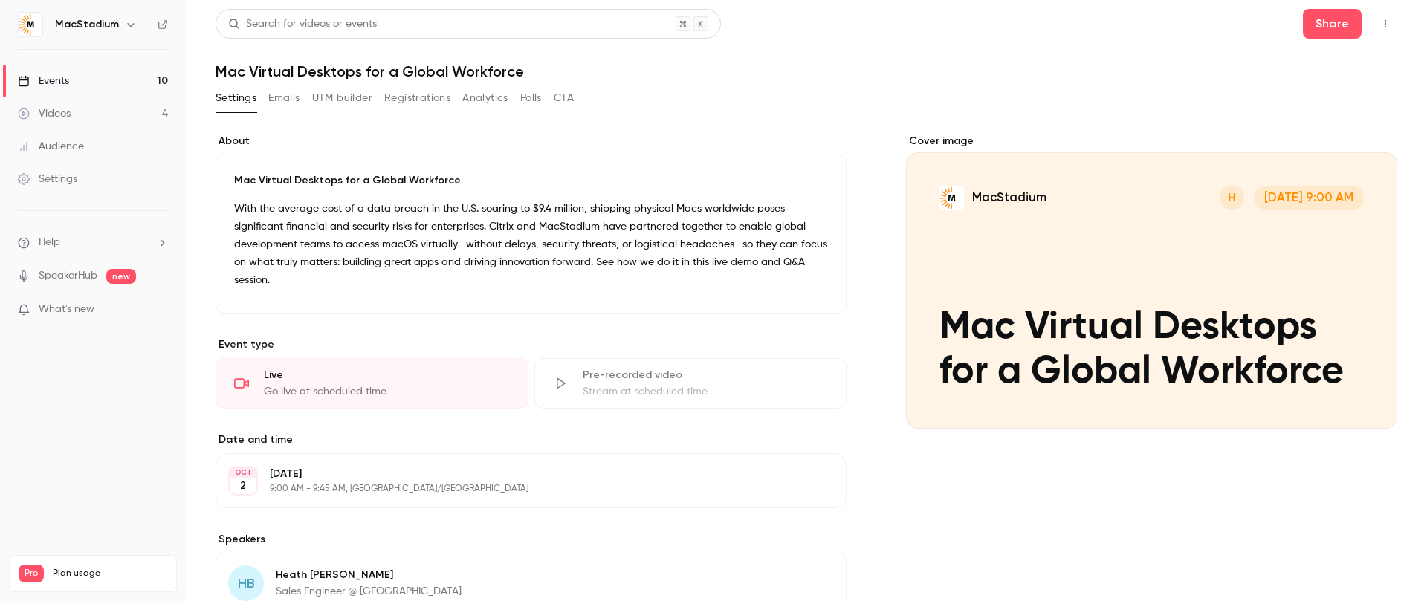
click at [62, 88] on div "Events" at bounding box center [43, 81] width 51 height 15
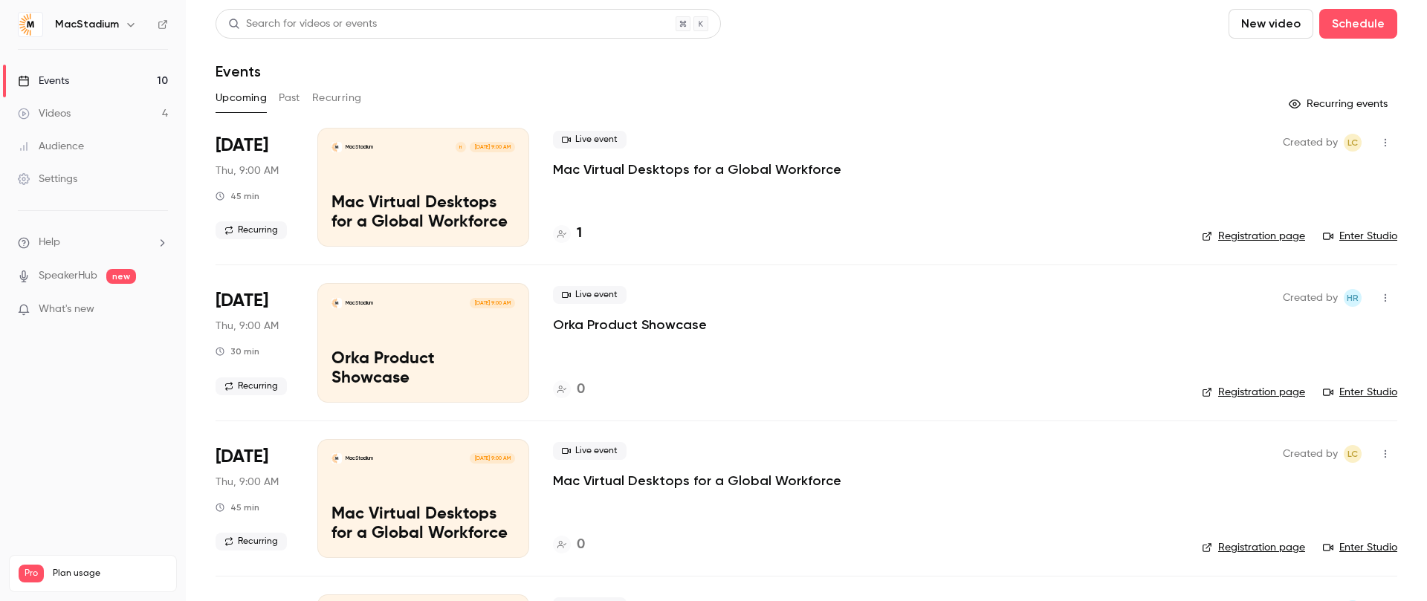
click at [429, 180] on div "MacStadium H Oct 2, 9:00 AM Mac Virtual Desktops for a Global Workforce" at bounding box center [423, 187] width 212 height 119
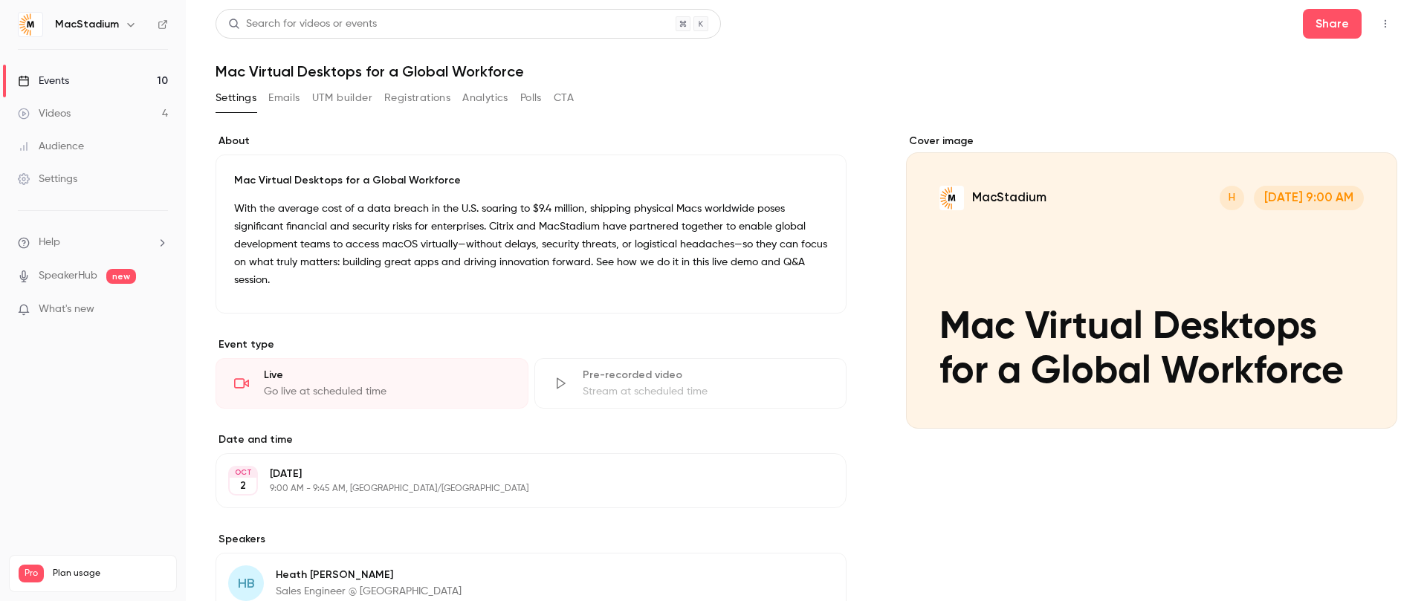
click at [831, 47] on header "Search for videos or events Share Mac Virtual Desktops for a Global Workforce" at bounding box center [805, 44] width 1181 height 71
click at [100, 79] on link "Events 10" at bounding box center [93, 81] width 186 height 33
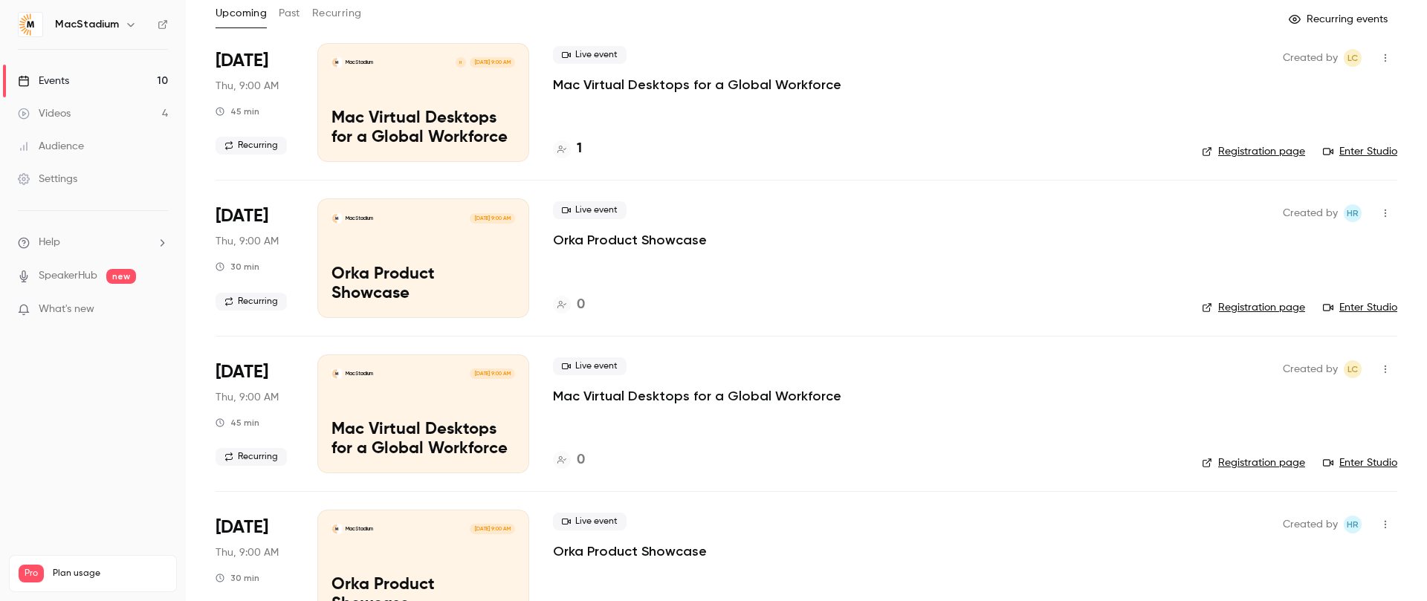
scroll to position [81, 0]
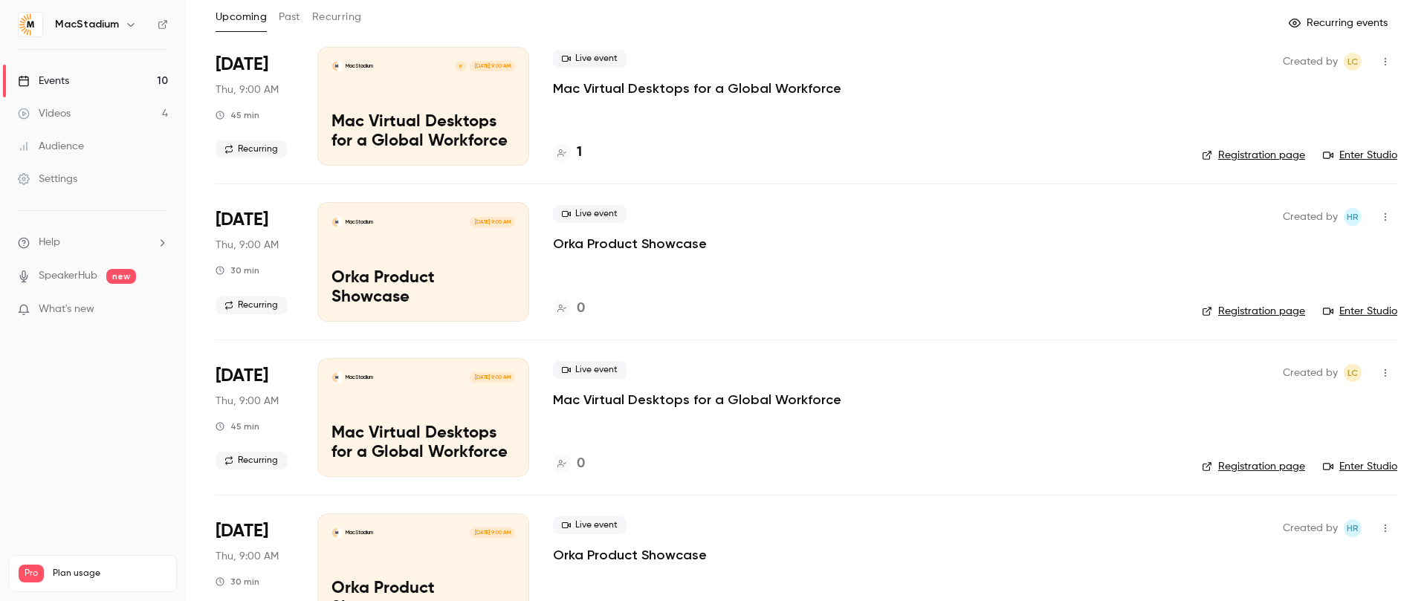
click at [464, 250] on div "MacStadium Oct 9, 9:00 AM Orka Product Showcase" at bounding box center [423, 261] width 212 height 119
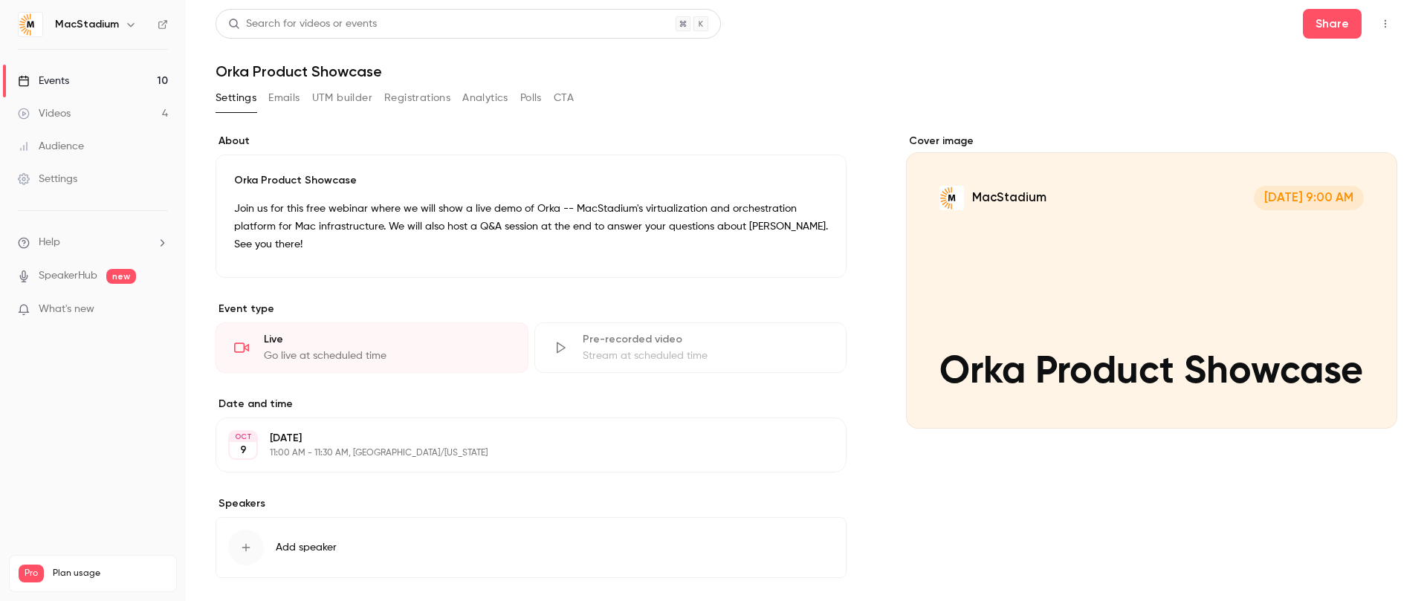
click at [335, 536] on button "Add speaker" at bounding box center [530, 547] width 631 height 61
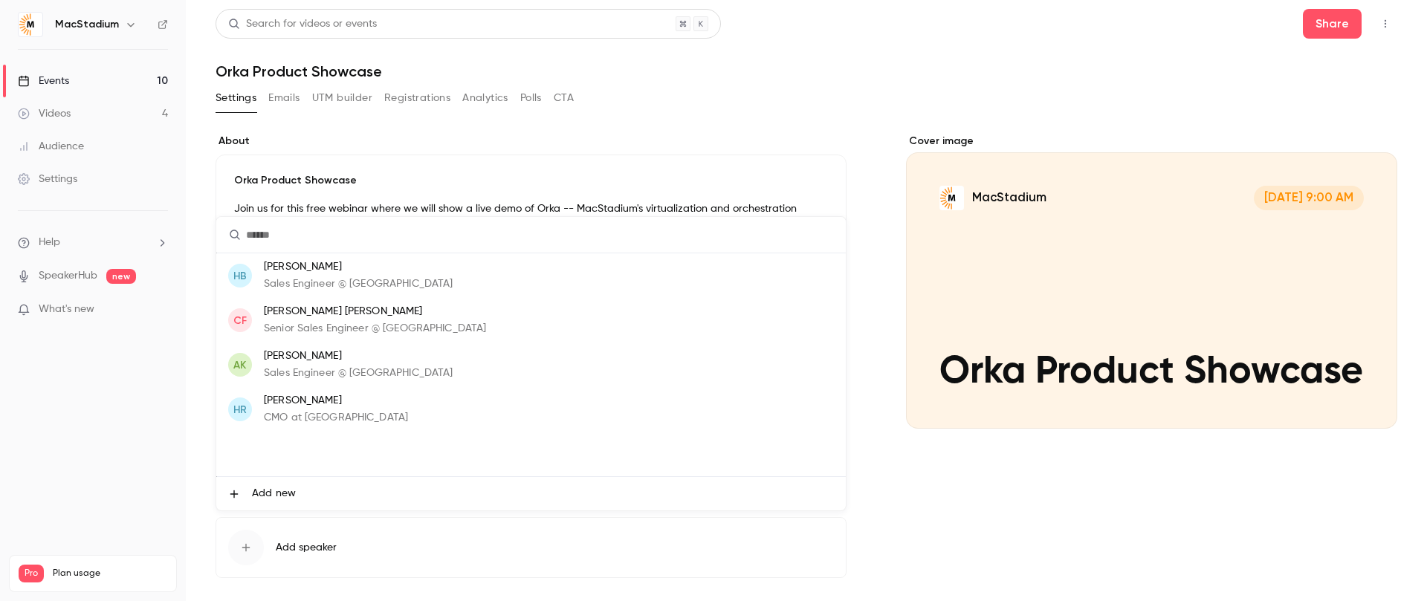
click at [292, 356] on p "[PERSON_NAME]" at bounding box center [358, 357] width 189 height 16
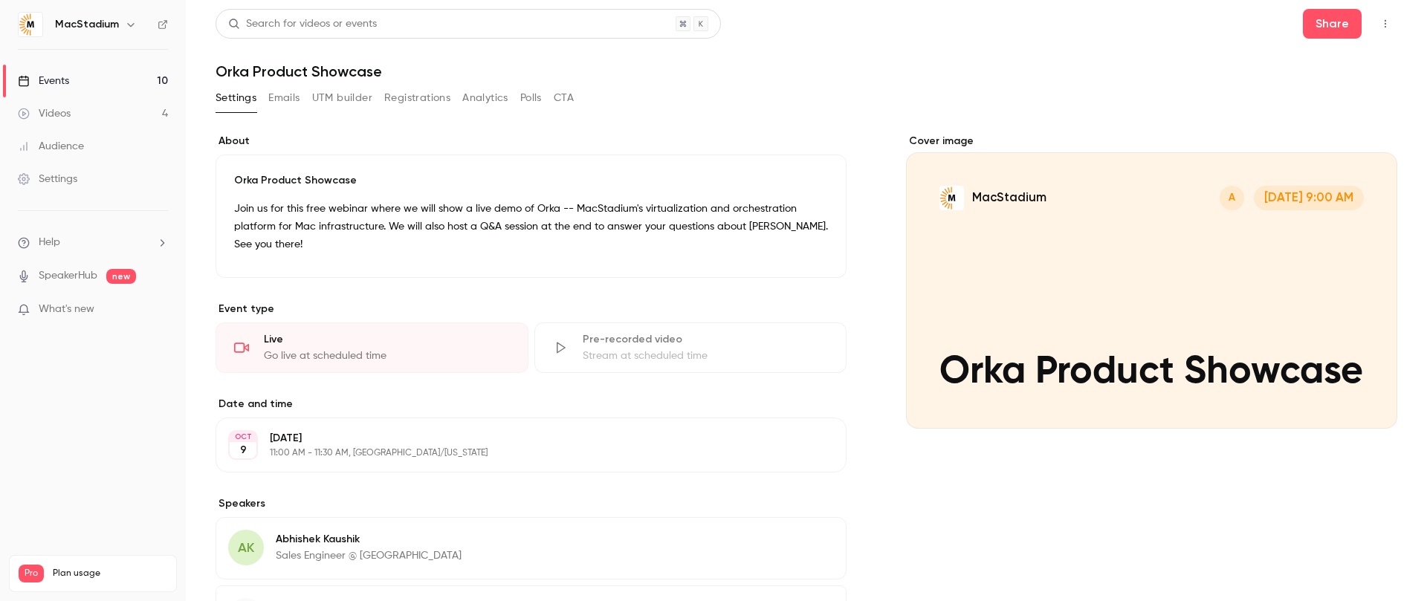
click at [53, 86] on div "Events" at bounding box center [43, 81] width 51 height 15
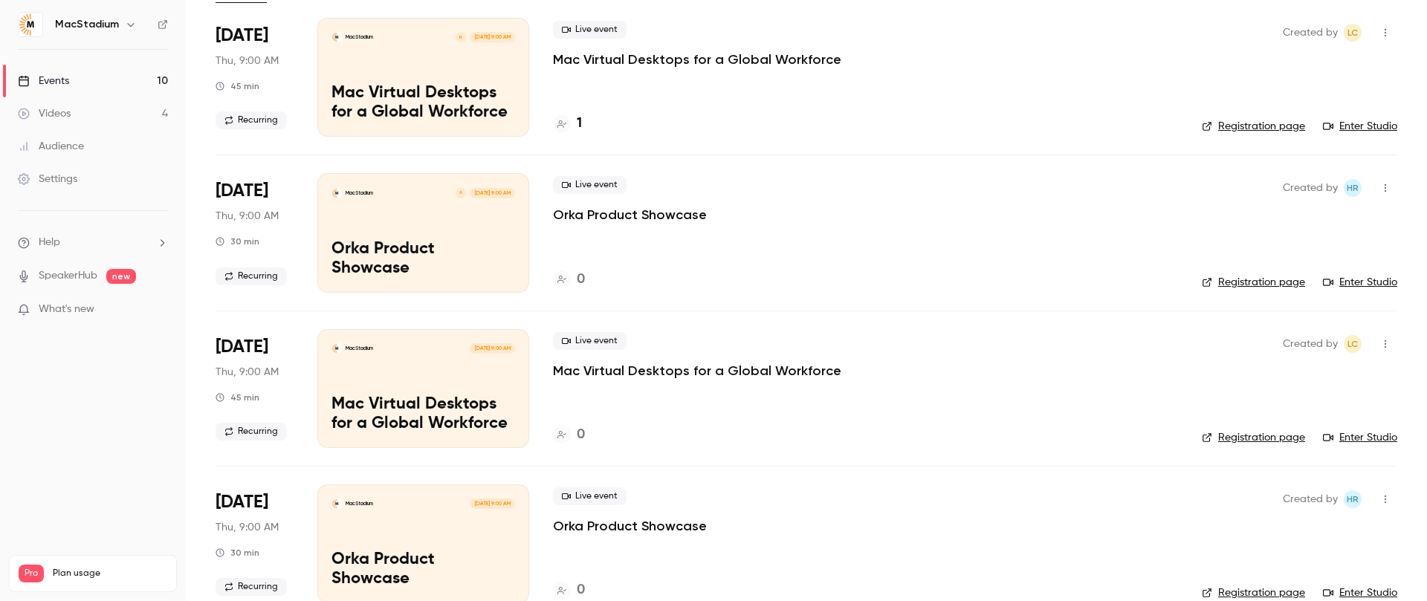
scroll to position [139, 0]
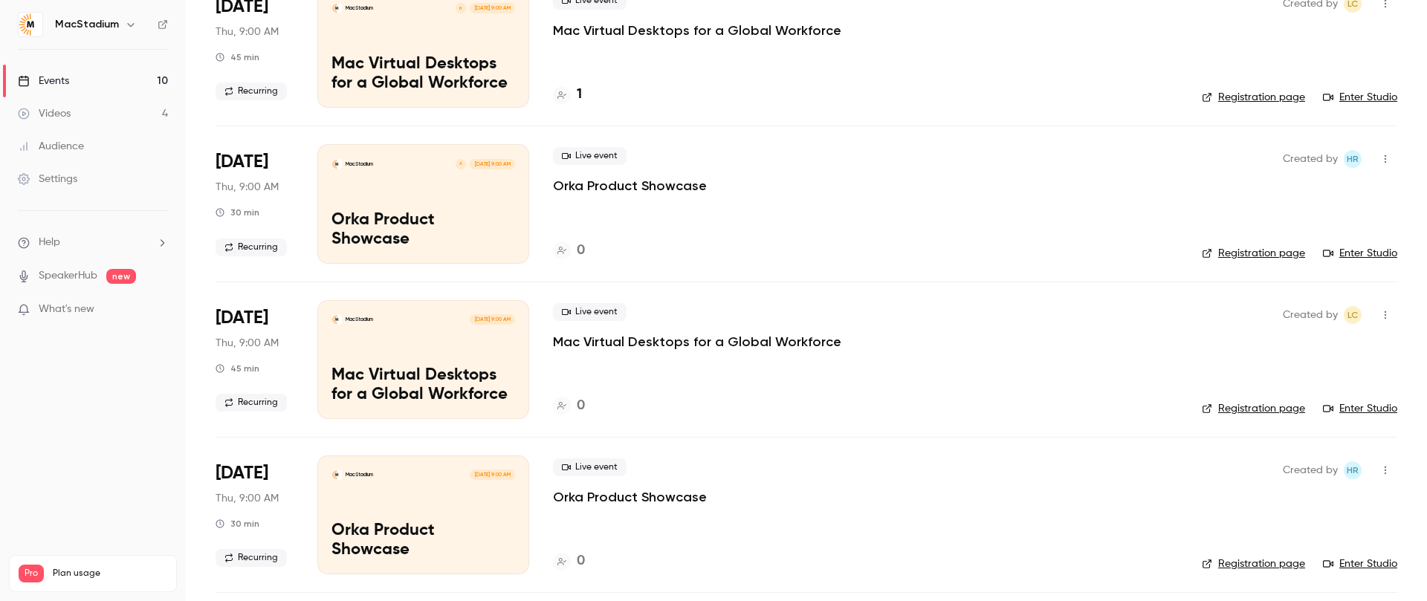
click at [479, 366] on p "Mac Virtual Desktops for a Global Workforce" at bounding box center [423, 385] width 184 height 39
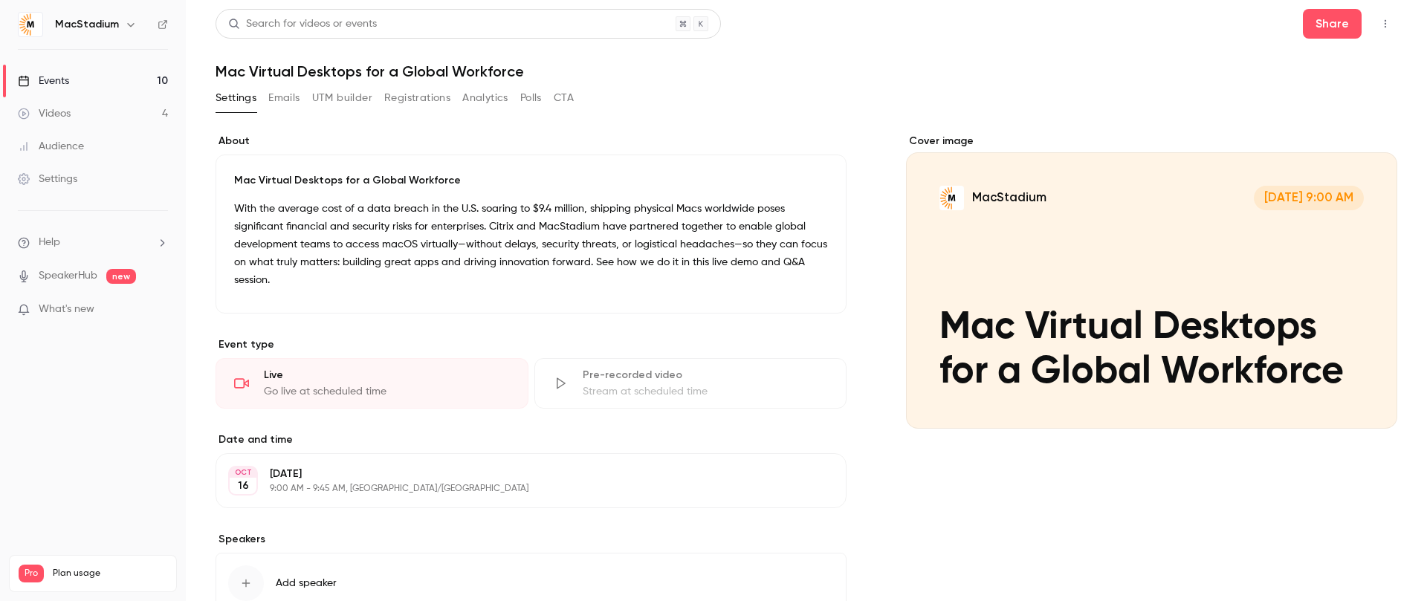
scroll to position [87, 0]
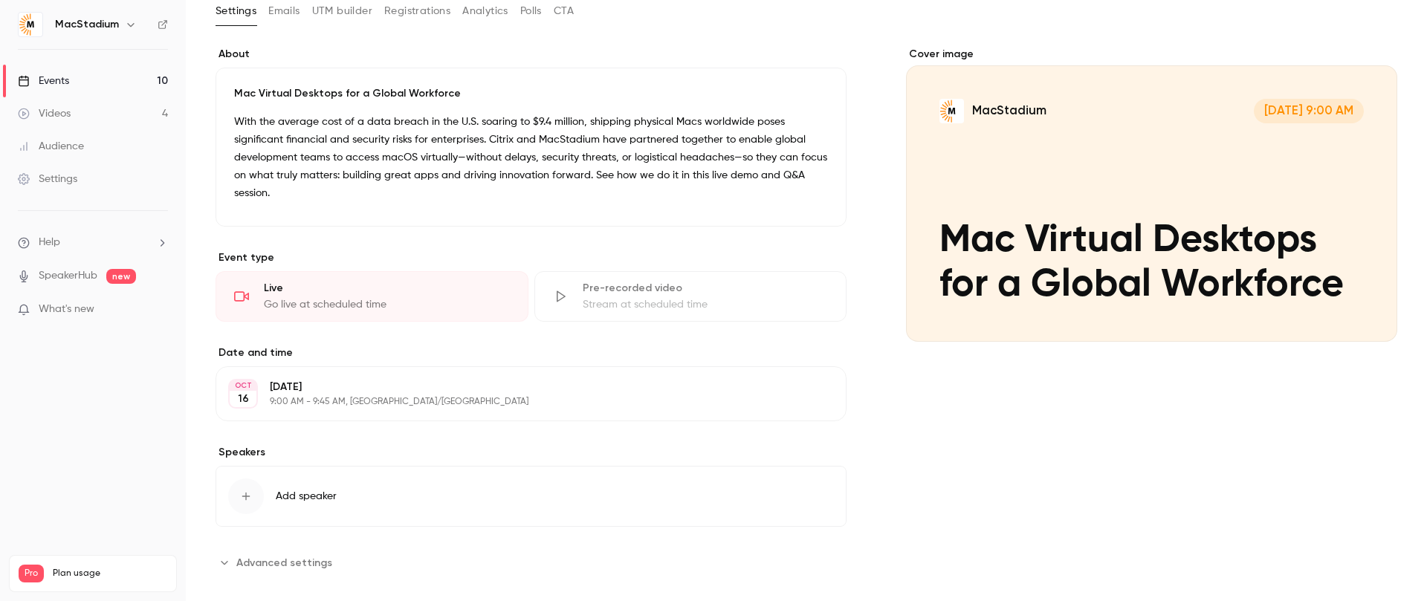
click at [246, 493] on icon "button" at bounding box center [246, 497] width 8 height 8
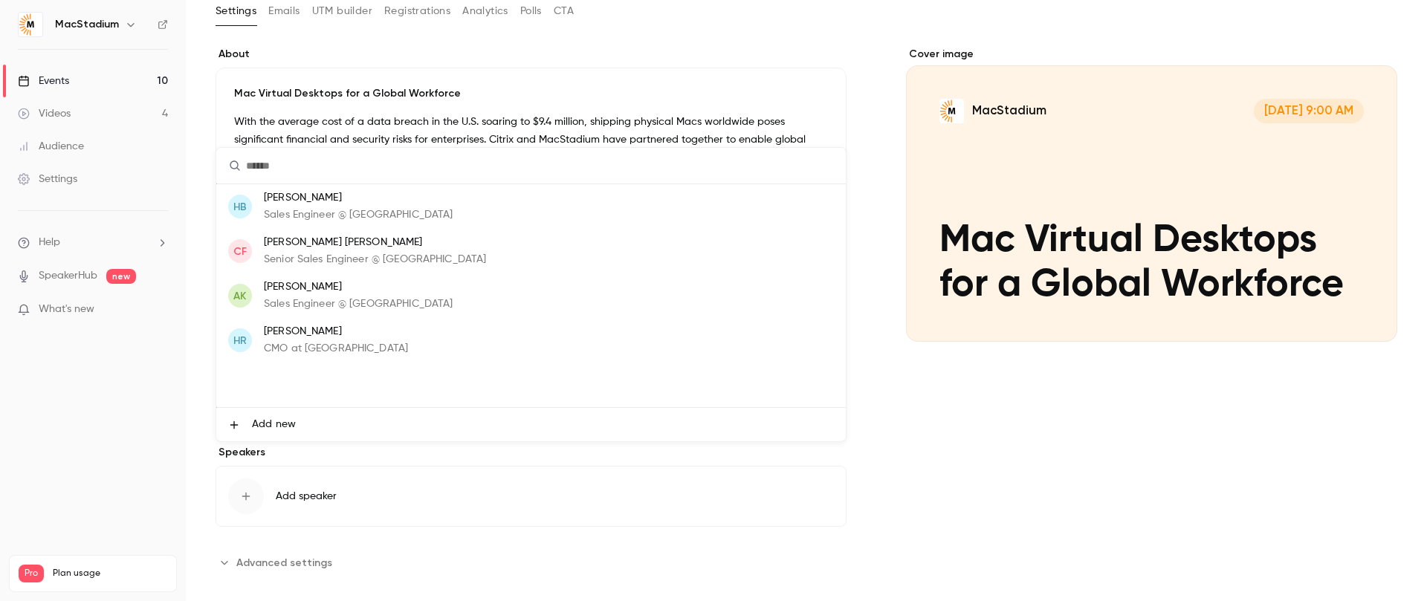
click at [324, 249] on p "[PERSON_NAME] [PERSON_NAME]" at bounding box center [375, 243] width 222 height 16
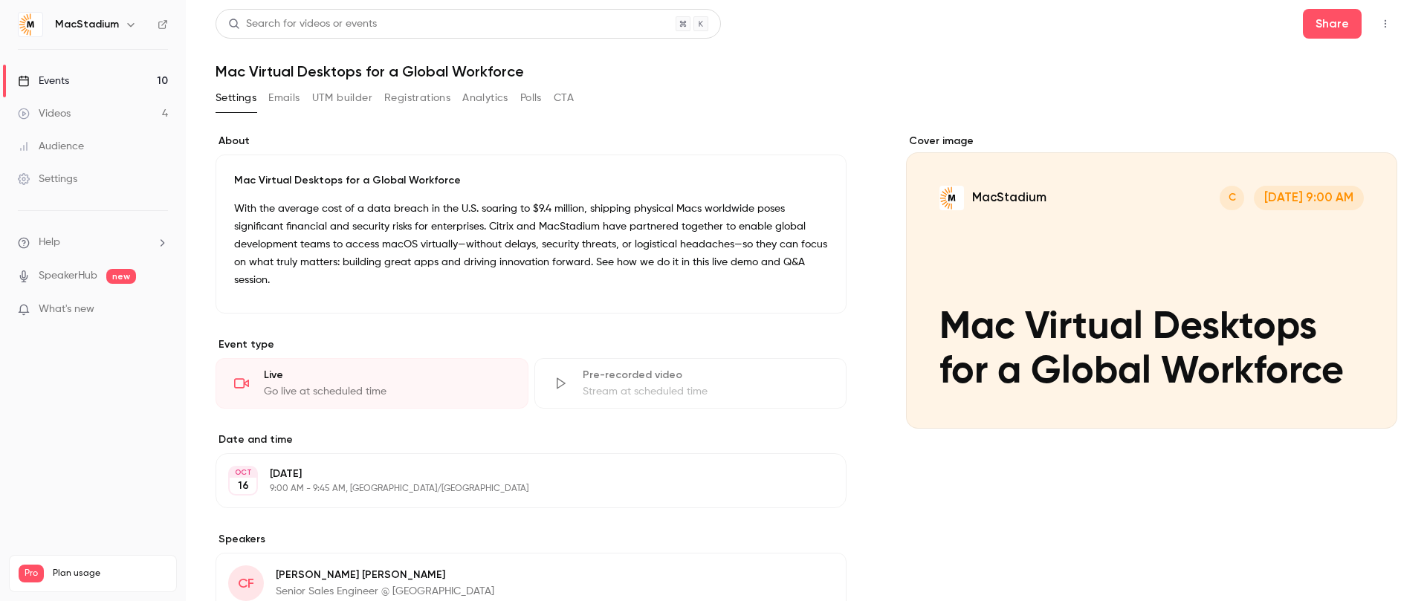
scroll to position [4, 0]
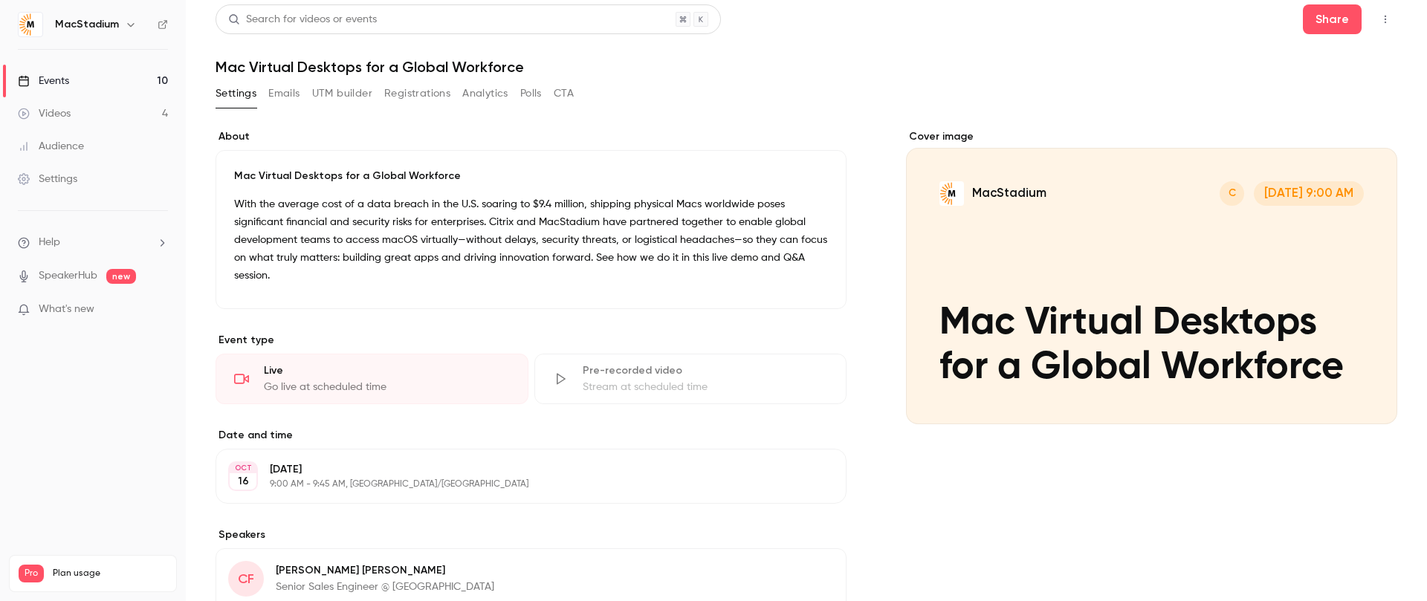
click at [94, 81] on link "Events 10" at bounding box center [93, 81] width 186 height 33
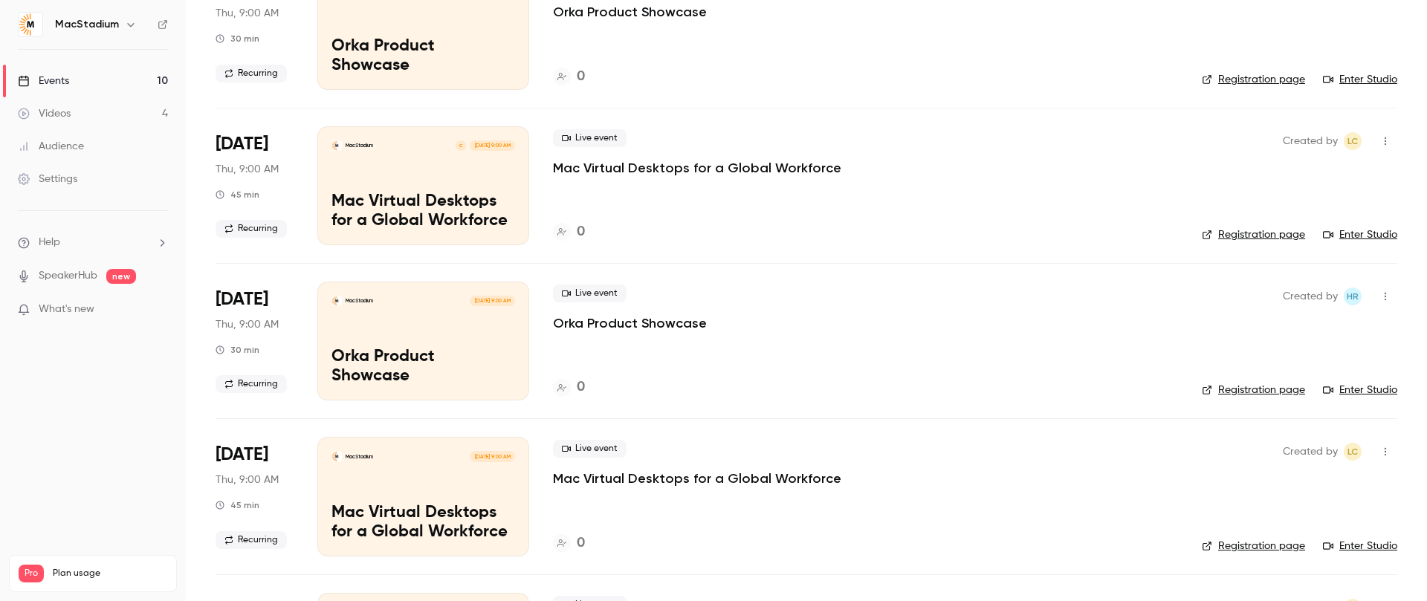
scroll to position [315, 0]
click at [506, 351] on div "MacStadium Oct 23, 9:00 AM Orka Product Showcase" at bounding box center [423, 338] width 212 height 119
click at [506, 351] on main "Search for videos or events New video Schedule Events Upcoming Past Recurring R…" at bounding box center [806, 300] width 1241 height 601
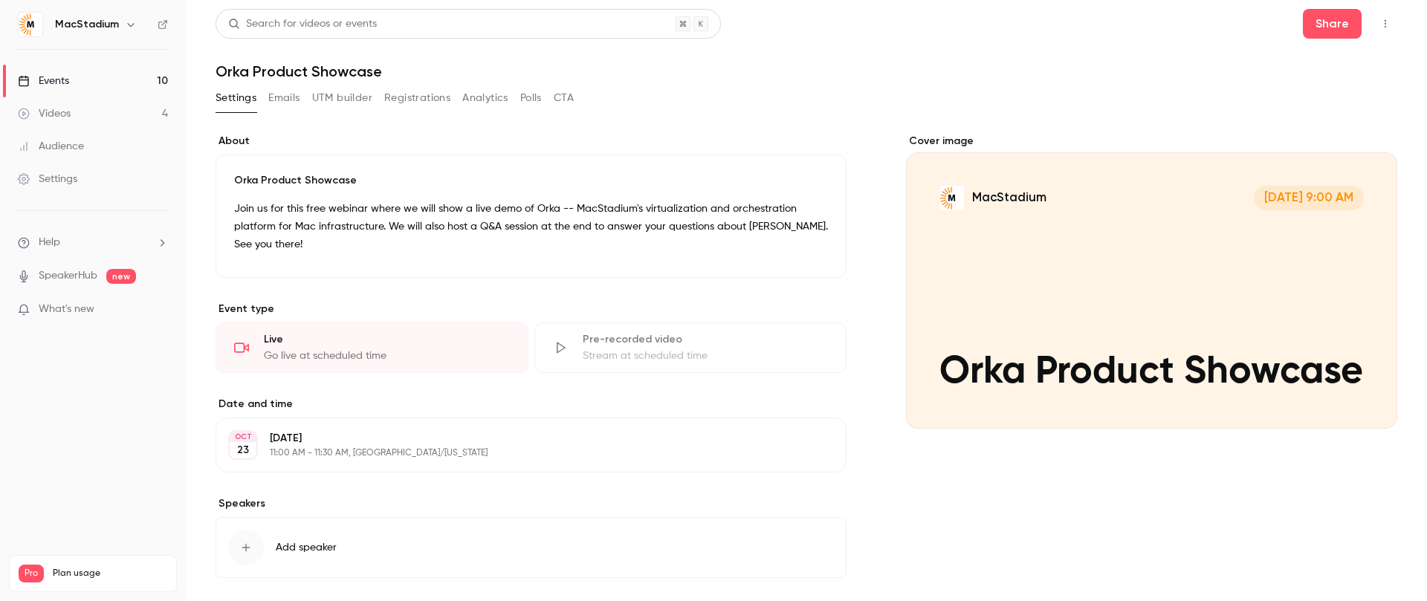
scroll to position [3, 0]
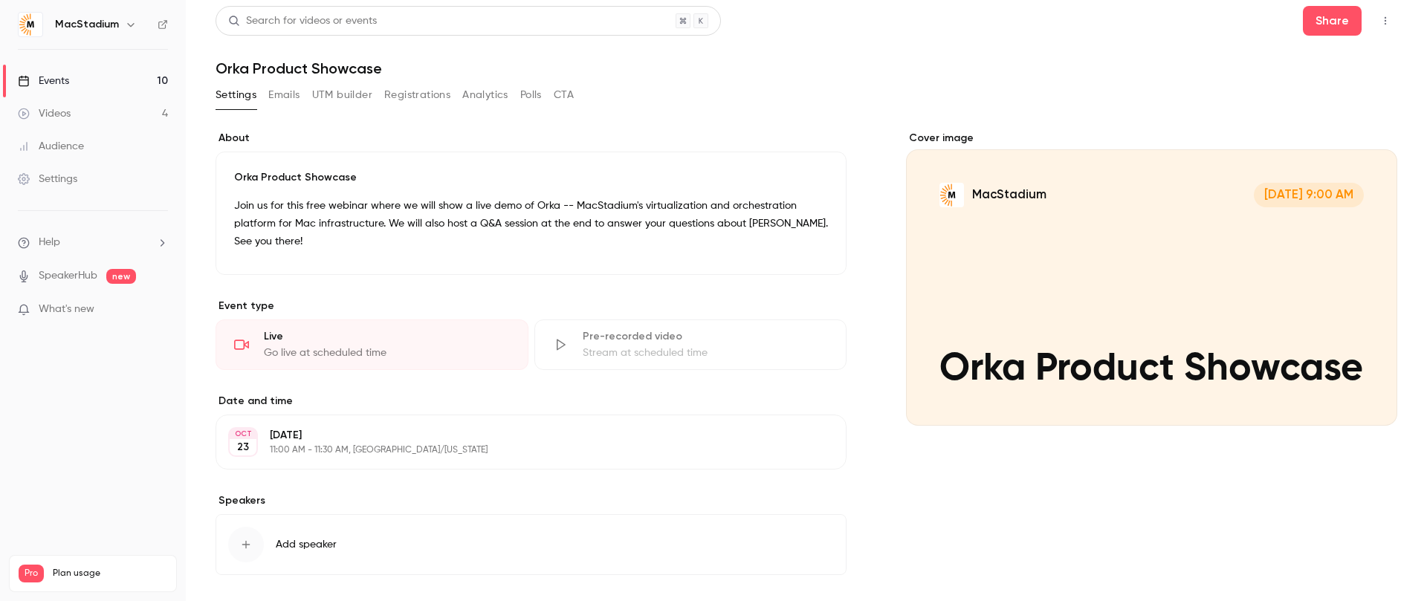
click at [368, 546] on button "Add speaker" at bounding box center [530, 544] width 631 height 61
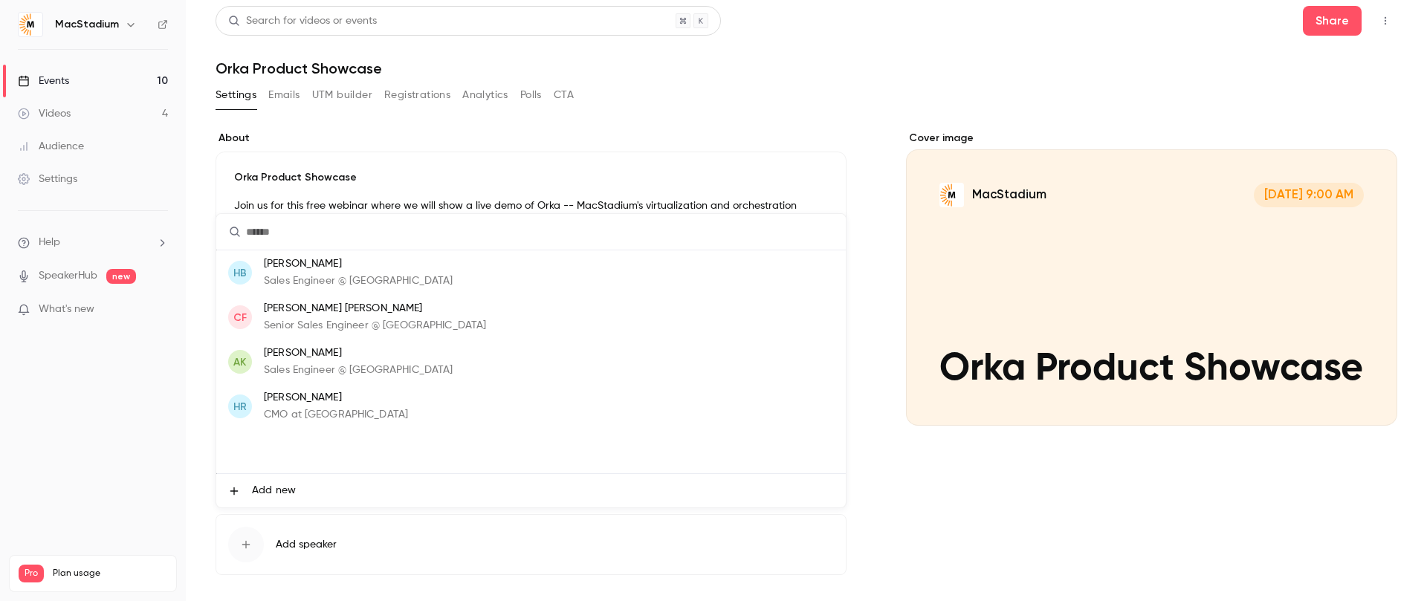
click at [363, 280] on p "Sales Engineer @ [GEOGRAPHIC_DATA]" at bounding box center [358, 281] width 189 height 16
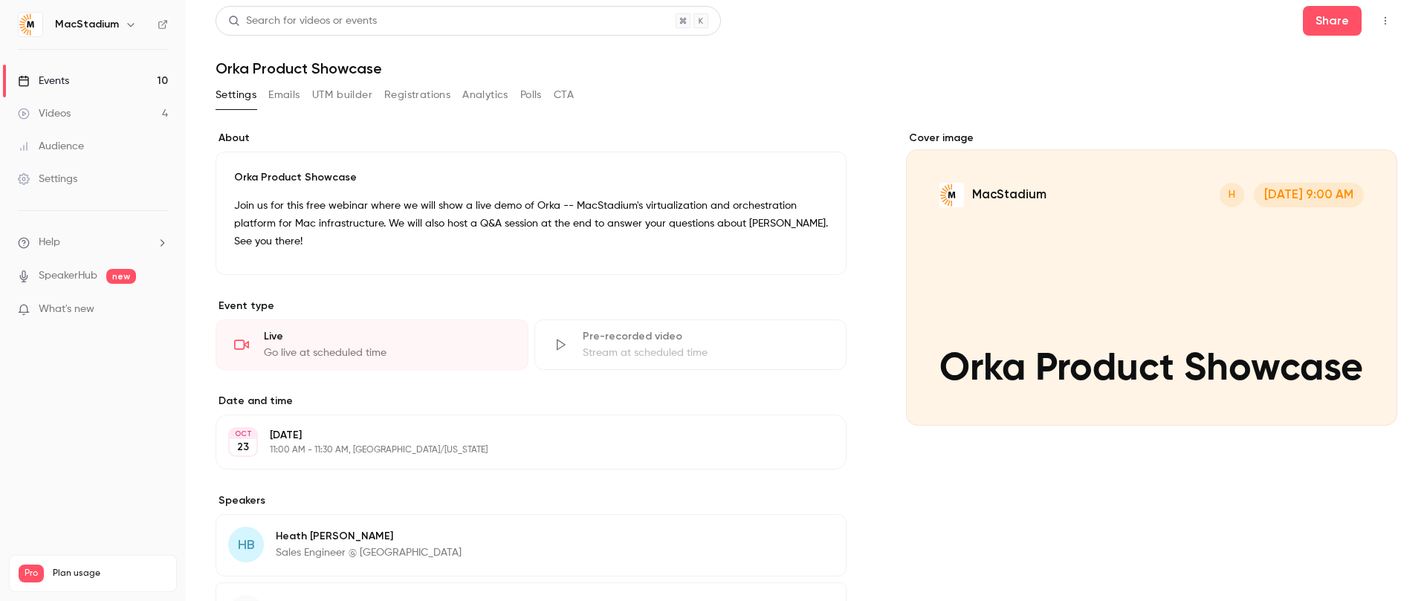
click at [88, 81] on link "Events 10" at bounding box center [93, 81] width 186 height 33
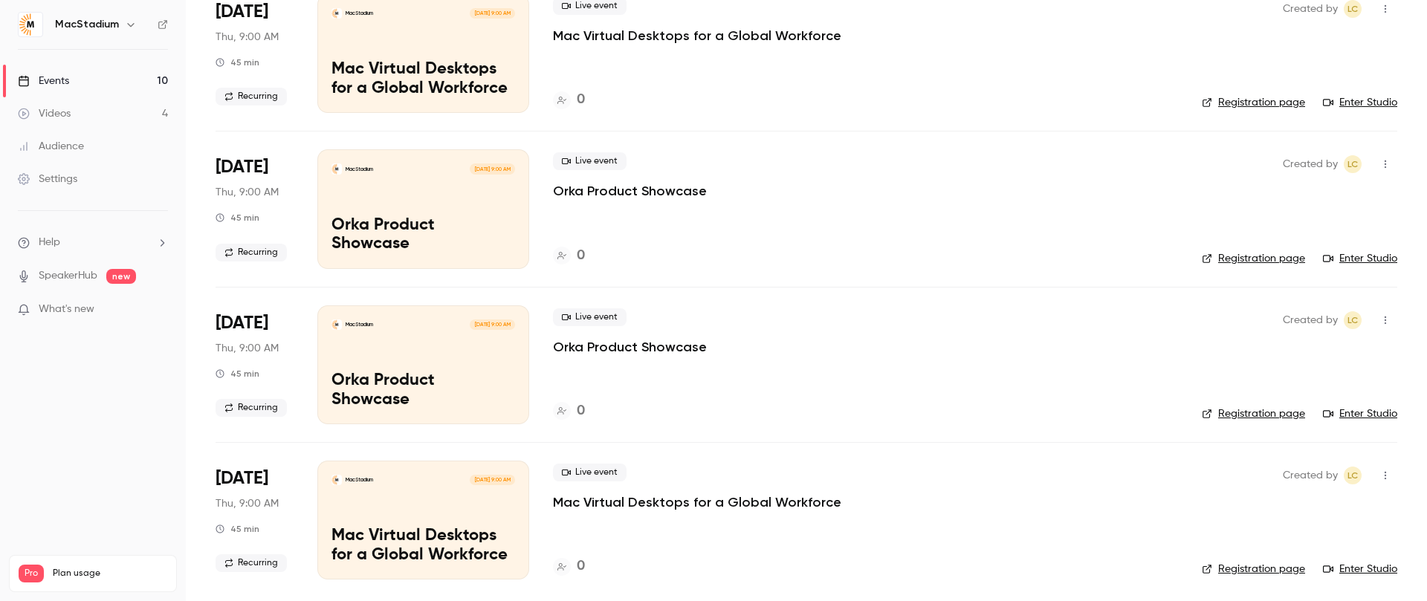
scroll to position [1072, 0]
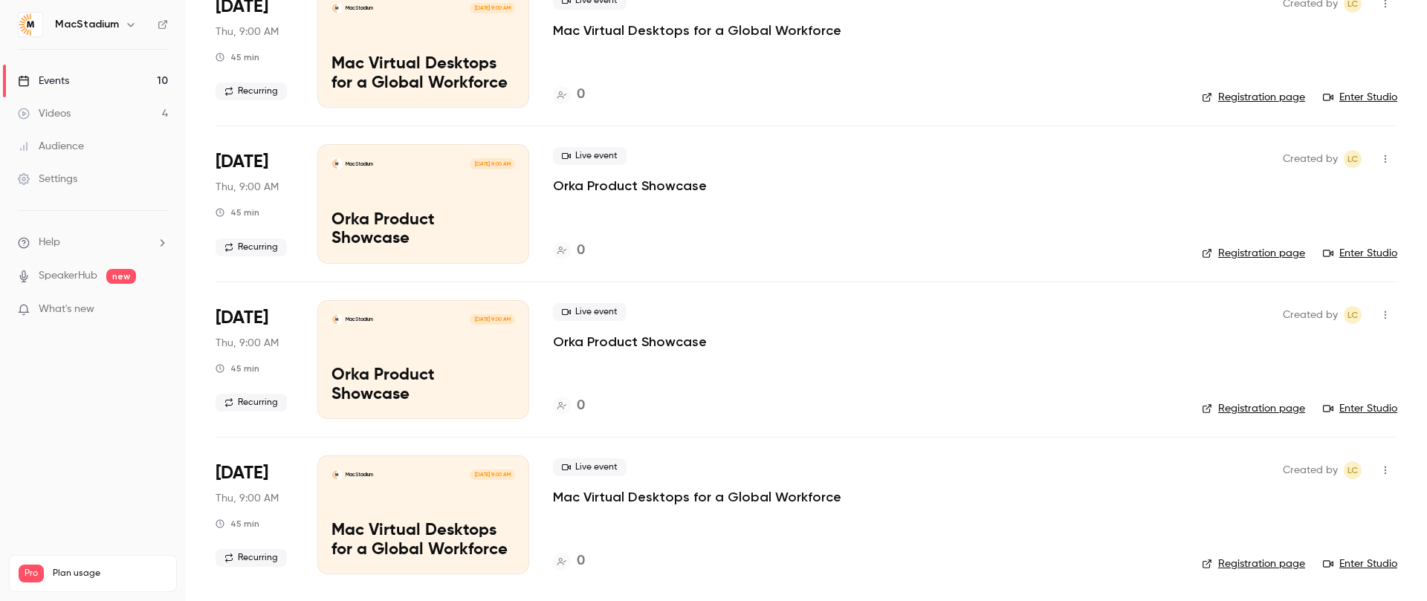
click at [474, 498] on div "MacStadium Dec 11, 9:00 AM Mac Virtual Desktops for a Global Workforce" at bounding box center [423, 515] width 212 height 119
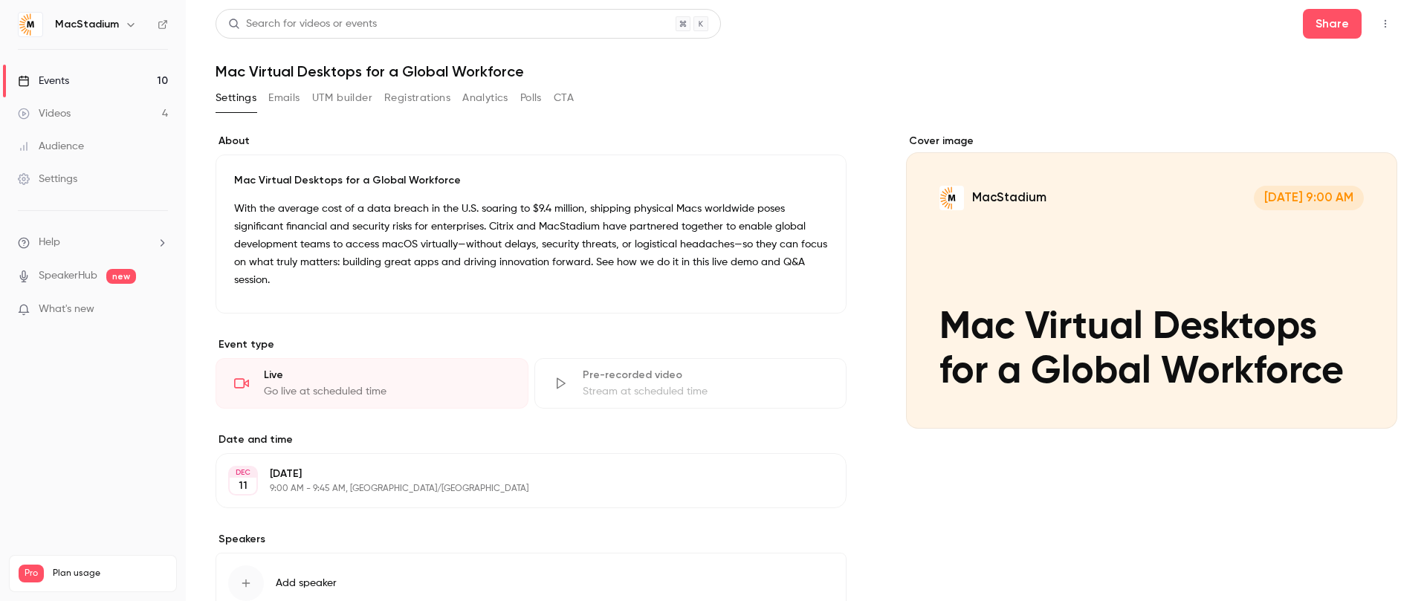
scroll to position [87, 0]
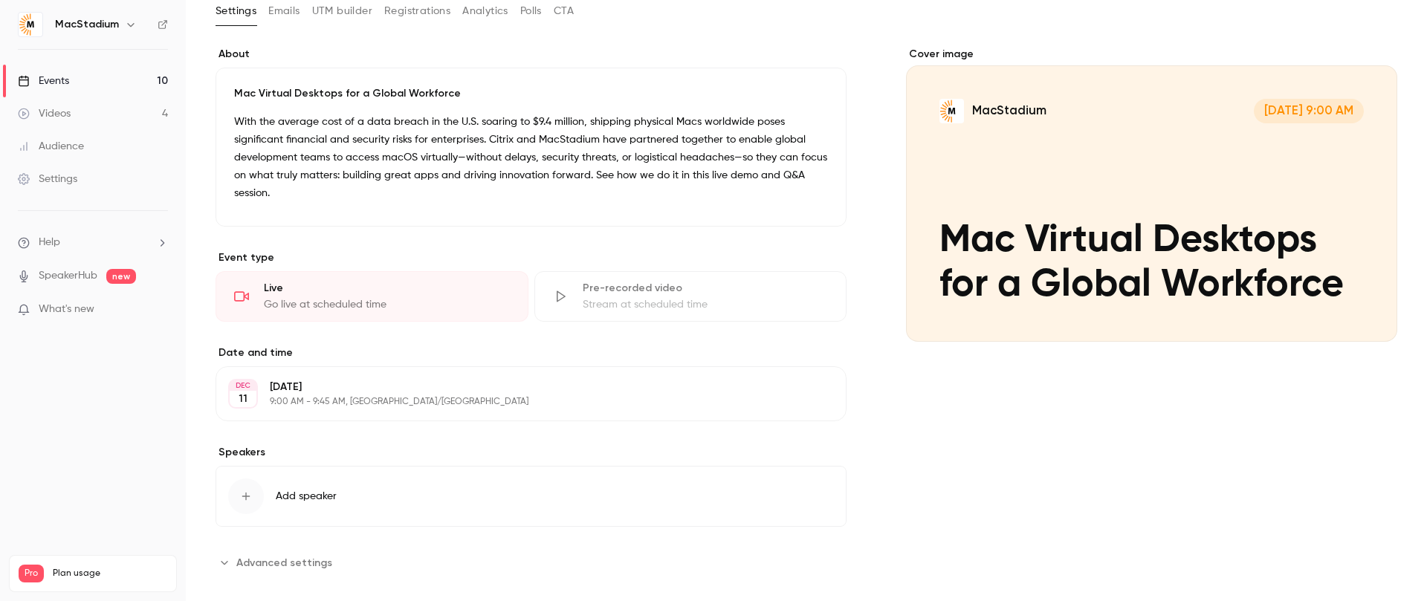
click at [310, 489] on span "Add speaker" at bounding box center [306, 496] width 61 height 15
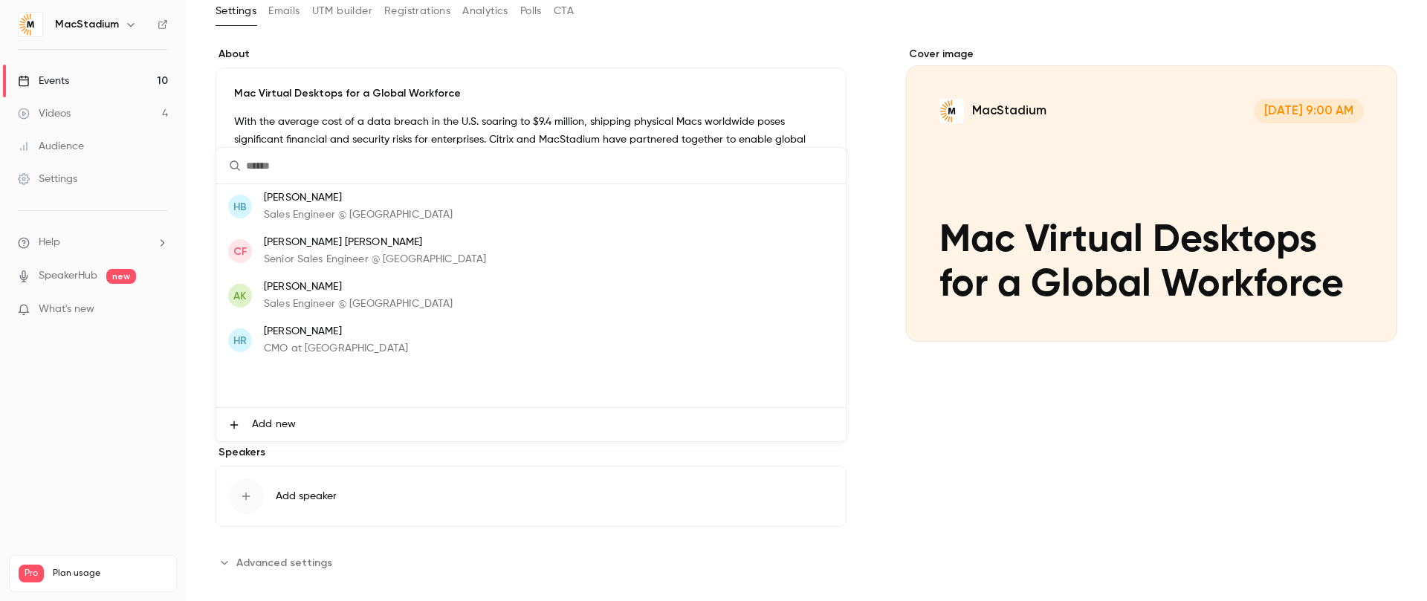
click at [319, 204] on p "[PERSON_NAME]" at bounding box center [358, 198] width 189 height 16
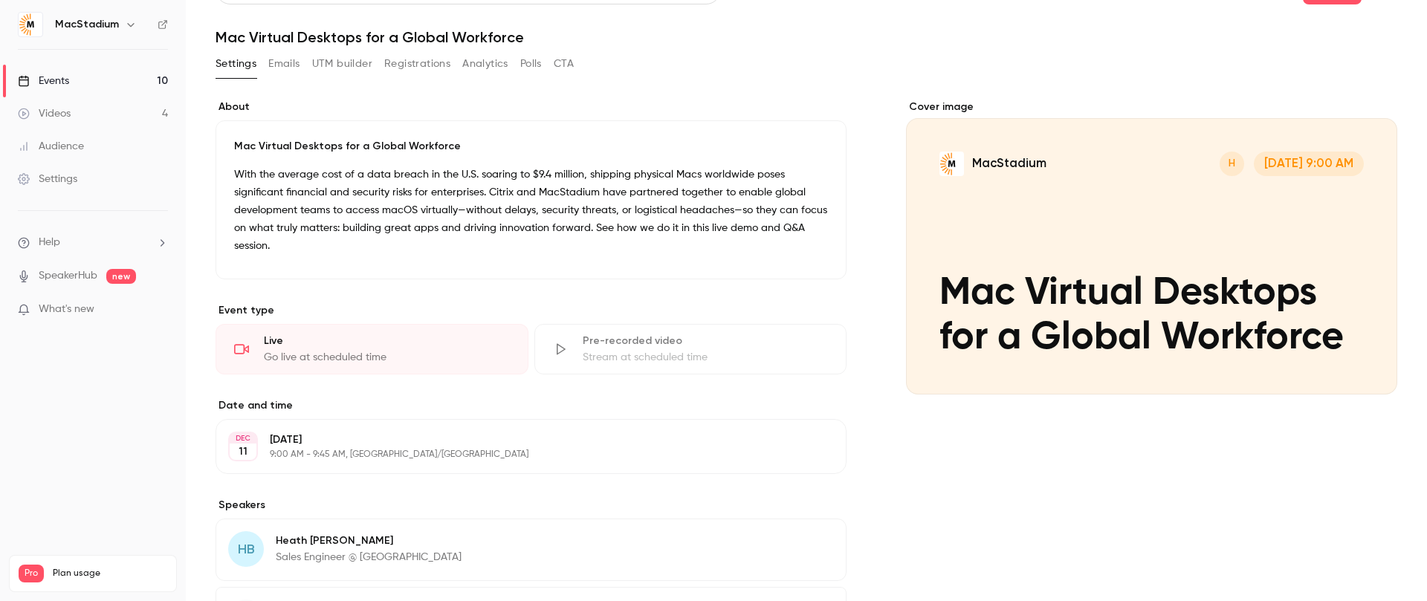
scroll to position [0, 0]
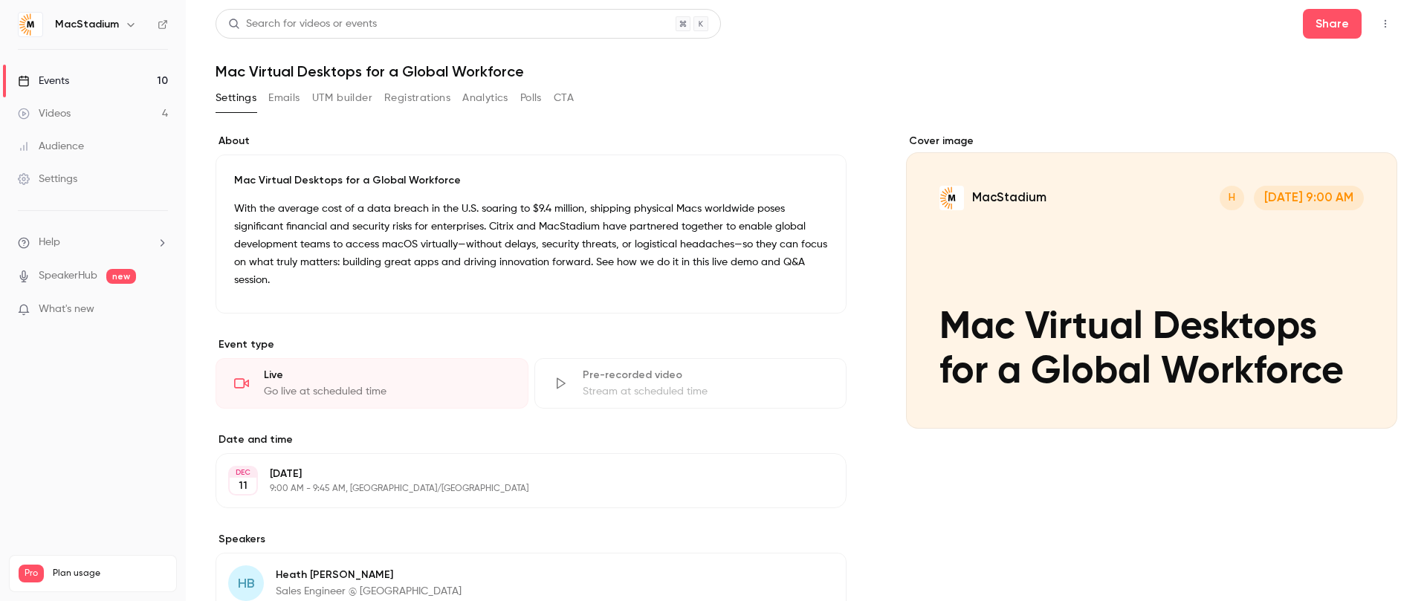
click at [91, 82] on link "Events 10" at bounding box center [93, 81] width 186 height 33
click at [348, 553] on button "Add speaker" at bounding box center [530, 583] width 631 height 61
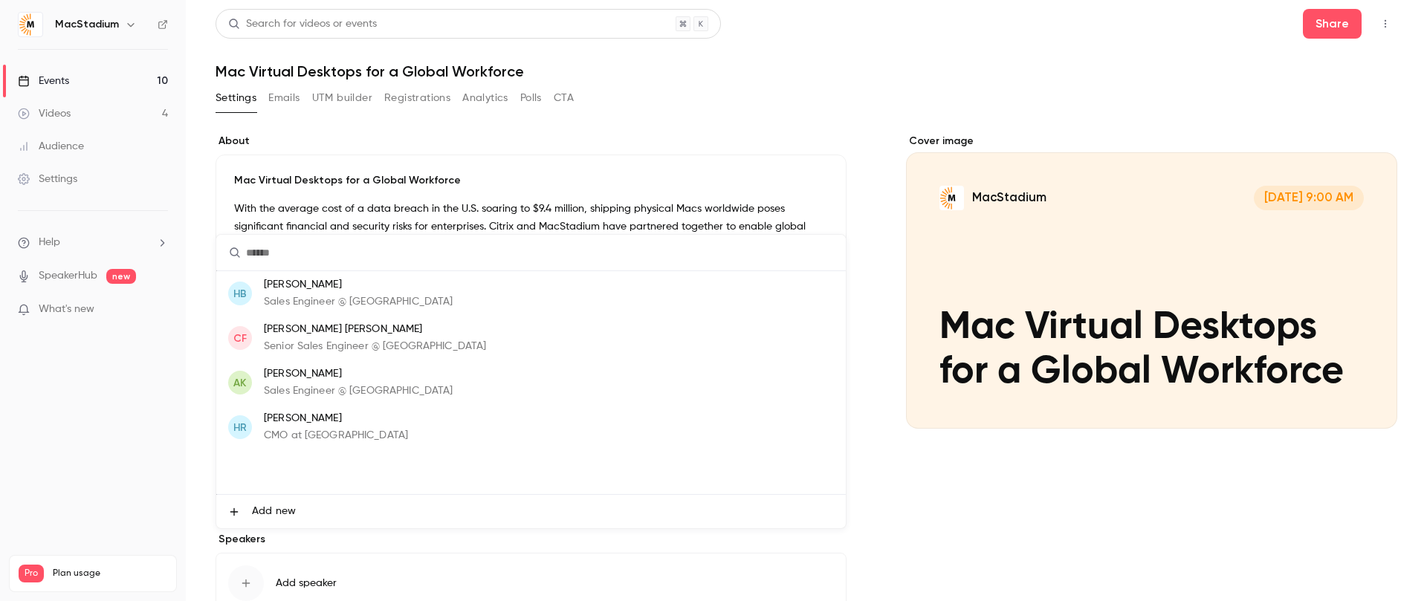
click at [319, 385] on p "Sales Engineer @ [GEOGRAPHIC_DATA]" at bounding box center [358, 391] width 189 height 16
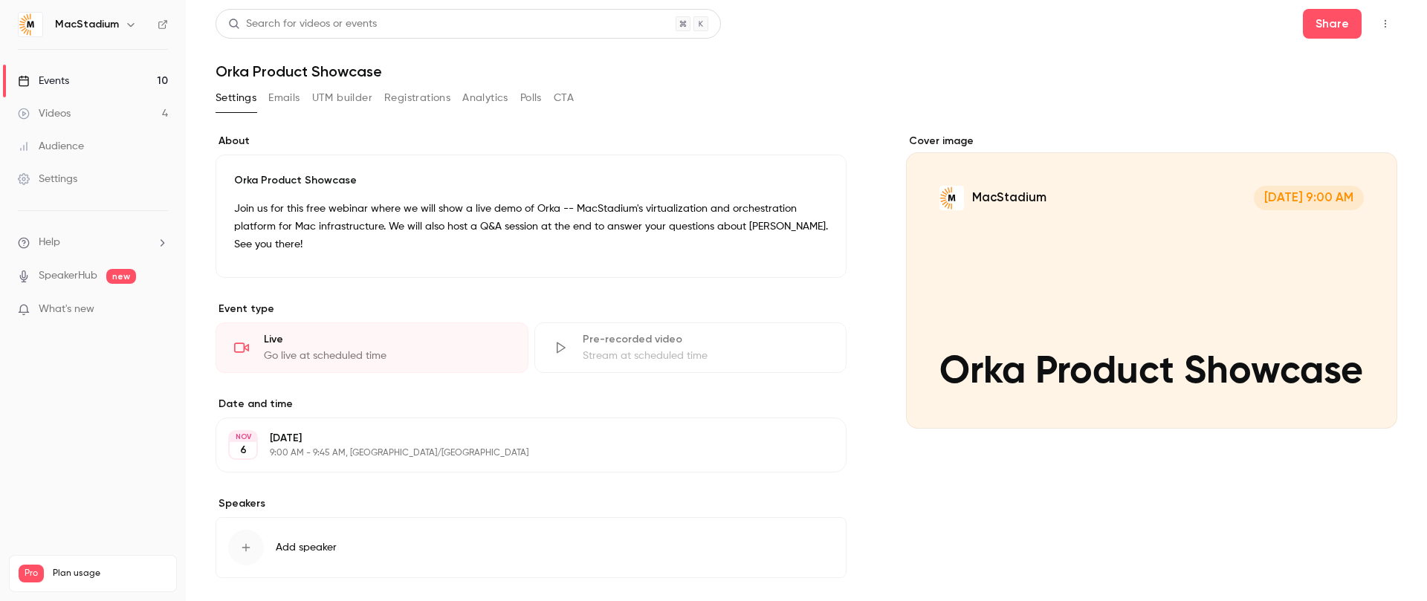
scroll to position [69, 0]
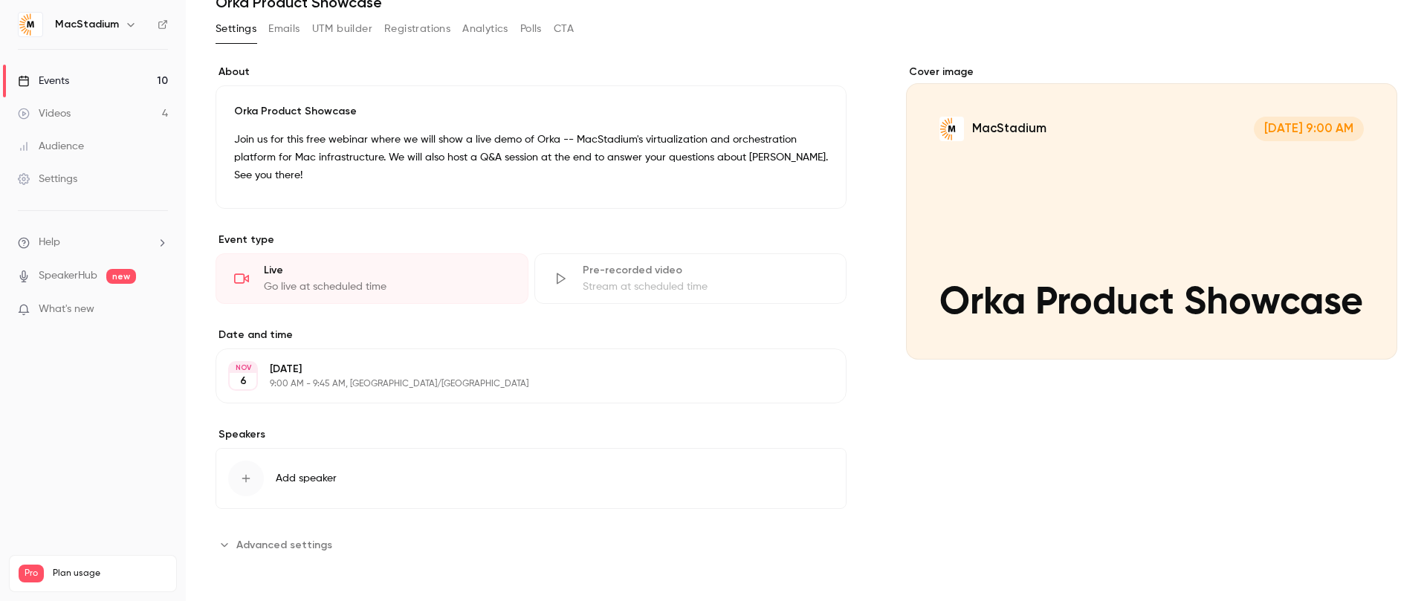
click at [292, 484] on span "Add speaker" at bounding box center [306, 478] width 61 height 15
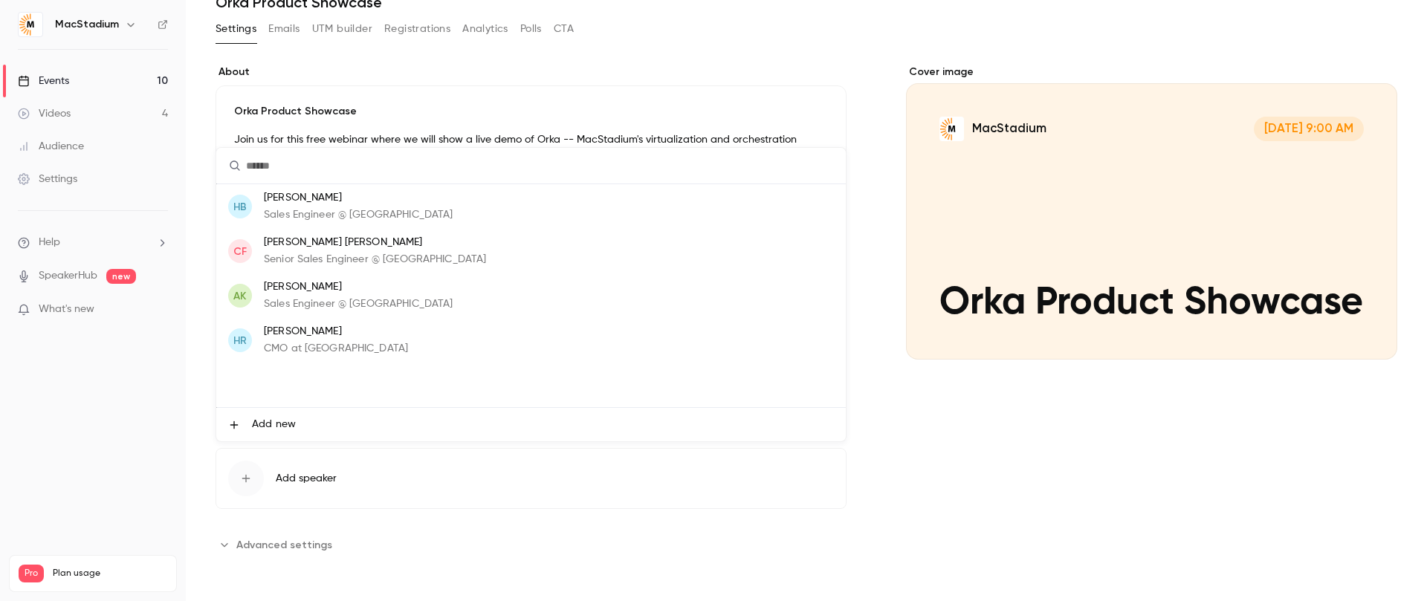
click at [475, 237] on li "[PERSON_NAME] Senior Sales Engineer @ [GEOGRAPHIC_DATA]" at bounding box center [530, 251] width 629 height 45
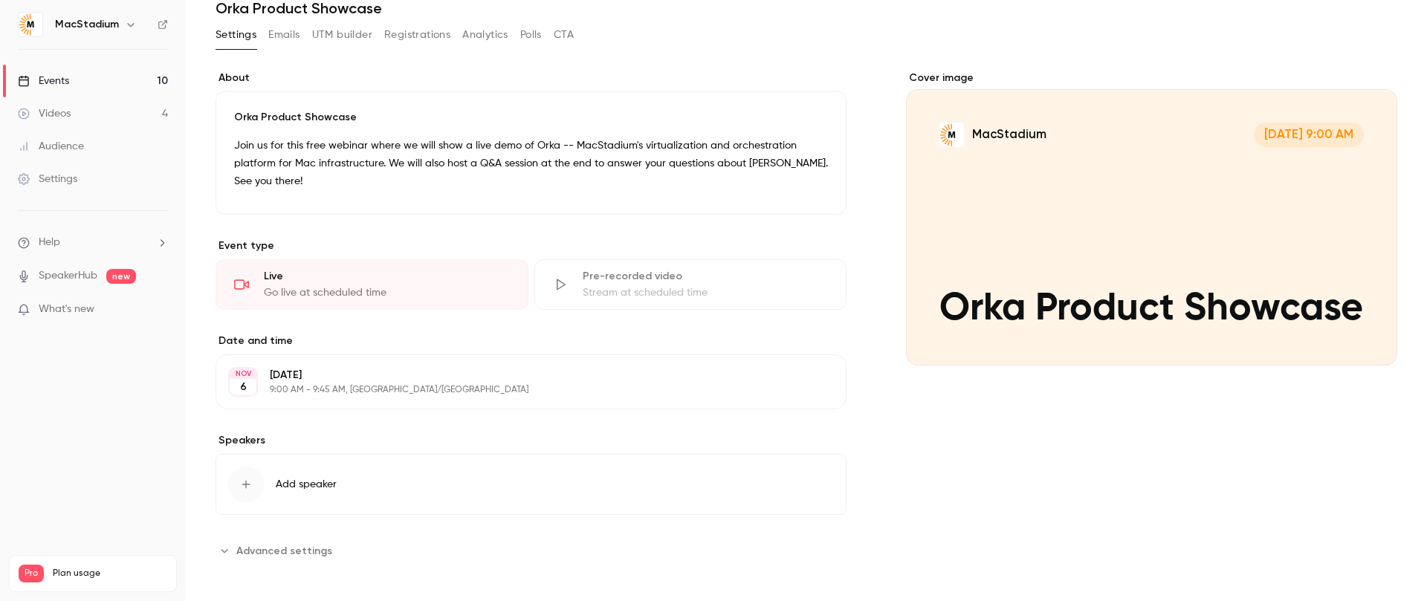
scroll to position [62, 0]
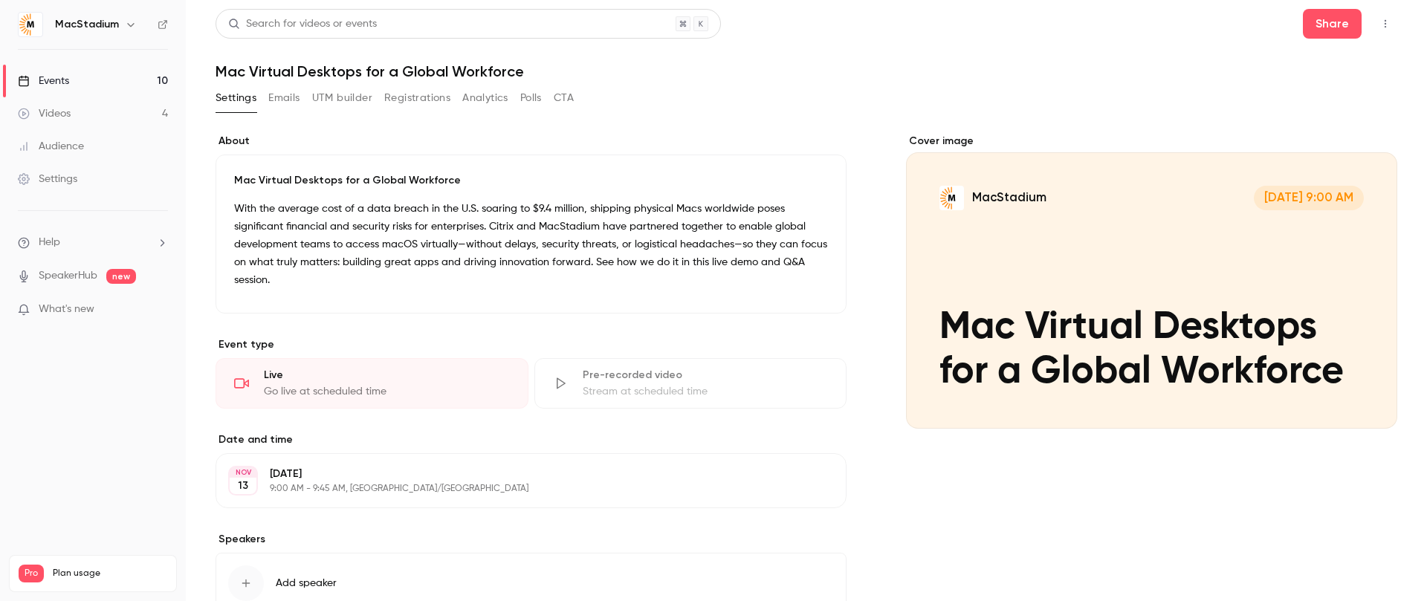
click at [349, 553] on button "Add speaker" at bounding box center [530, 583] width 631 height 61
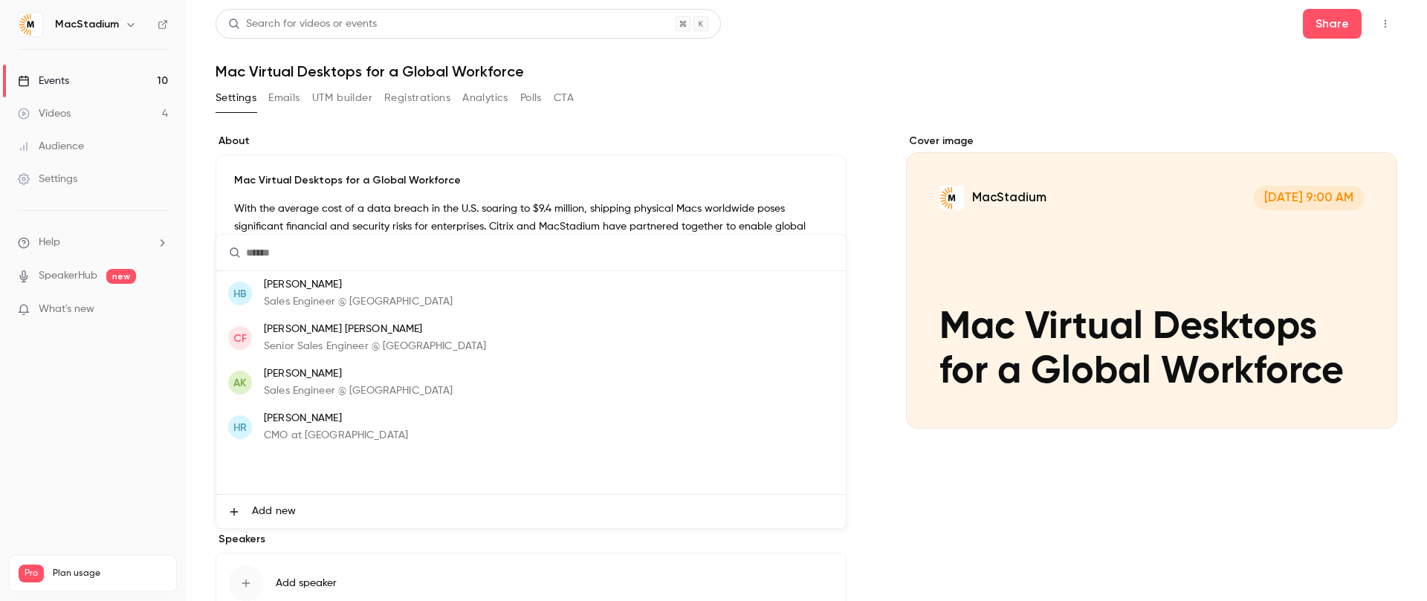
click at [348, 300] on p "Sales Engineer @ [GEOGRAPHIC_DATA]" at bounding box center [358, 302] width 189 height 16
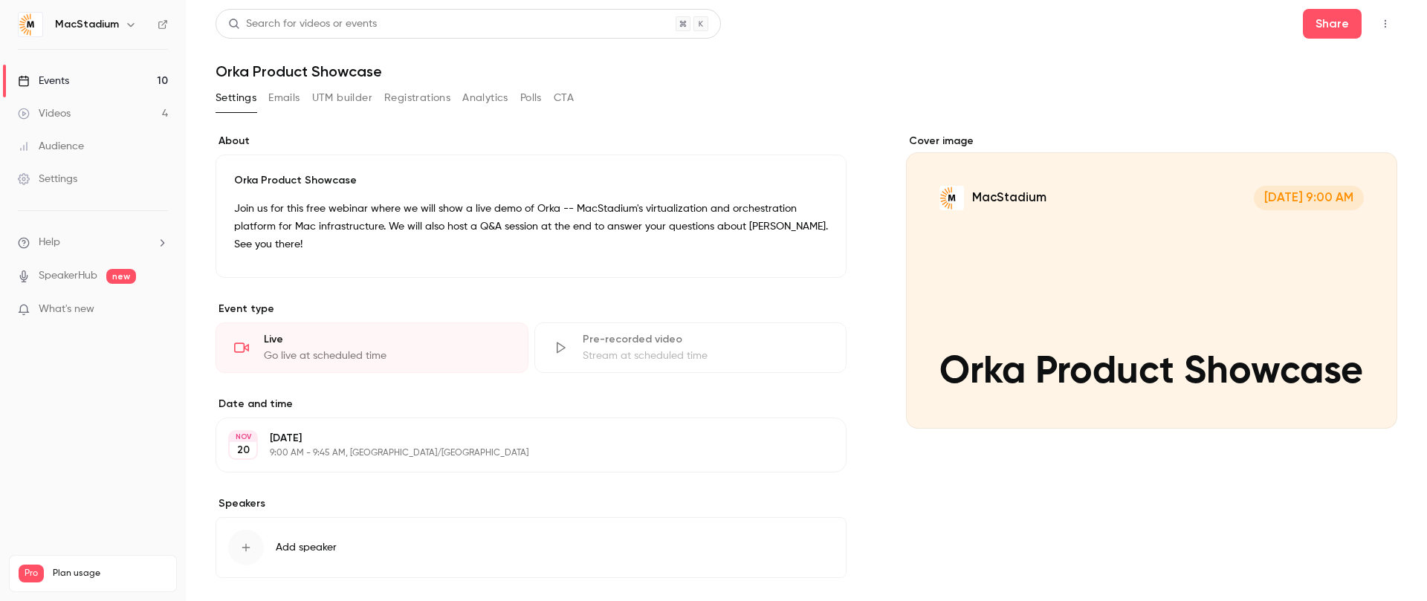
click at [305, 551] on span "Add speaker" at bounding box center [306, 547] width 61 height 15
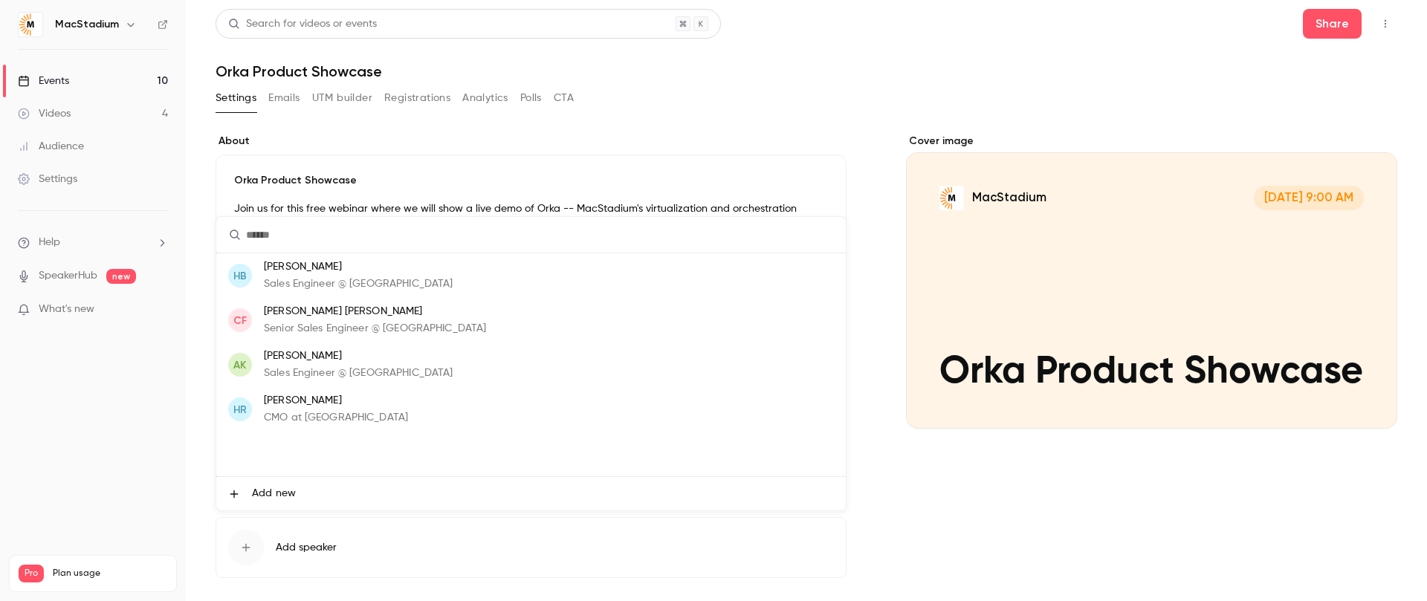
click at [352, 357] on p "[PERSON_NAME]" at bounding box center [358, 357] width 189 height 16
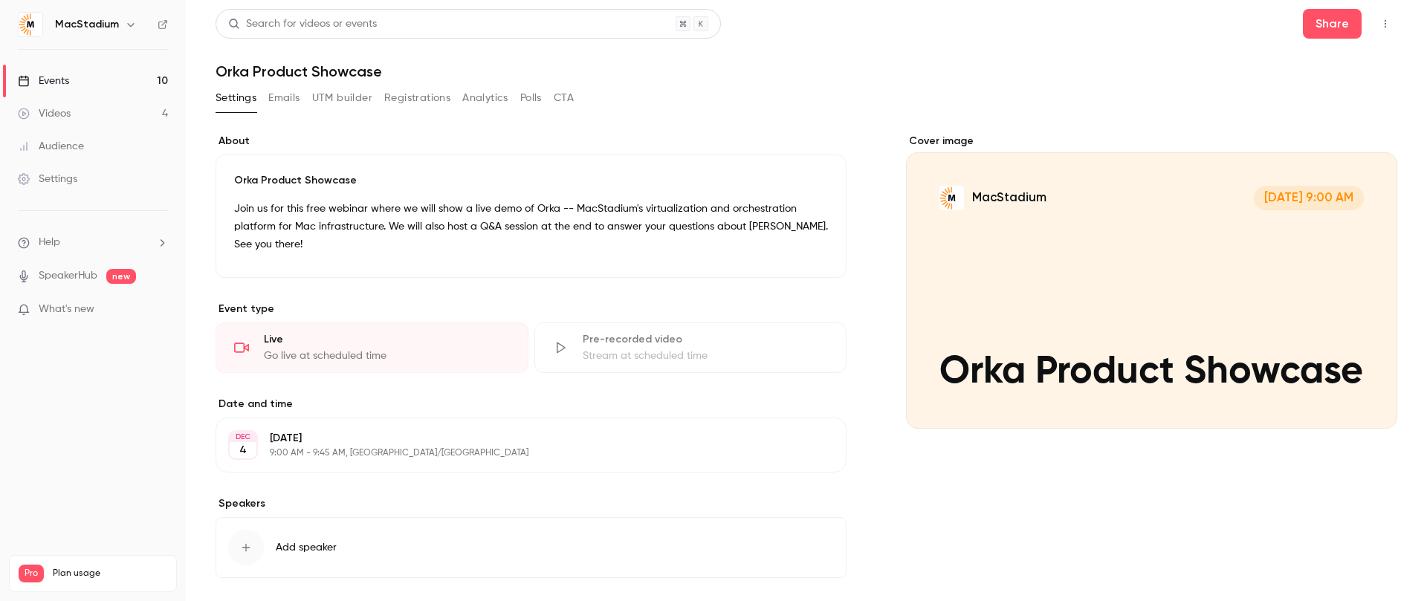
click at [296, 537] on button "Add speaker" at bounding box center [530, 547] width 631 height 61
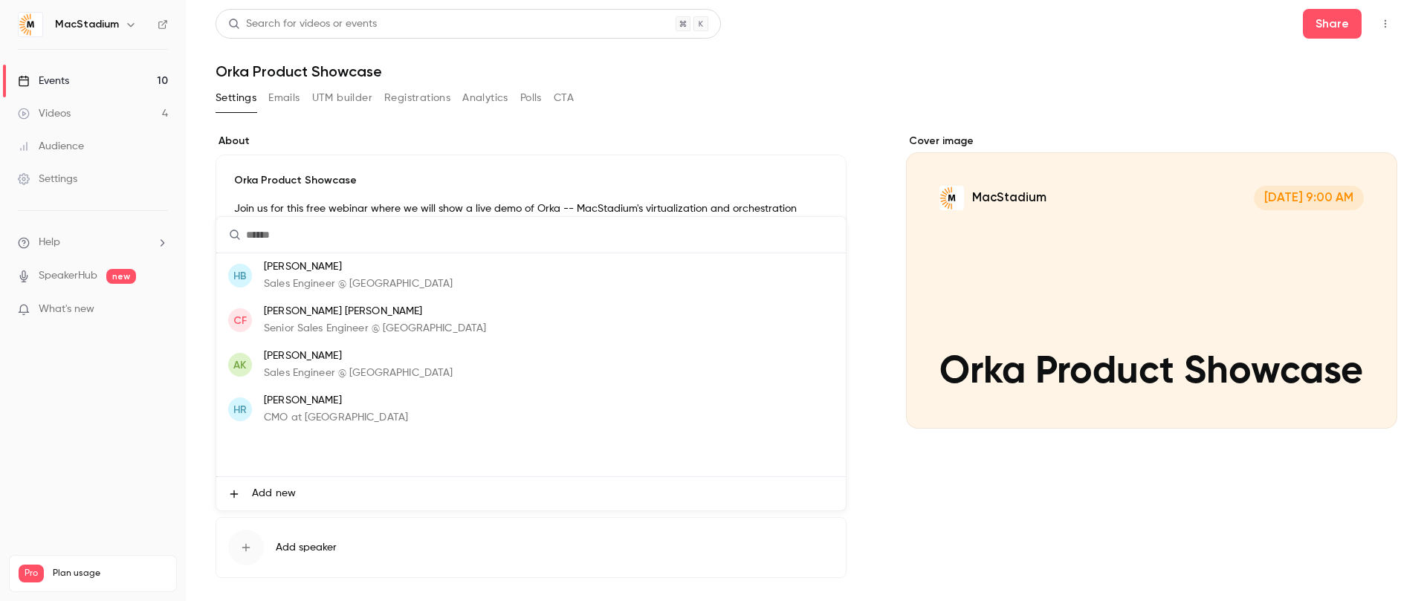
click at [344, 313] on p "[PERSON_NAME] [PERSON_NAME]" at bounding box center [375, 312] width 222 height 16
